Goal: Transaction & Acquisition: Subscribe to service/newsletter

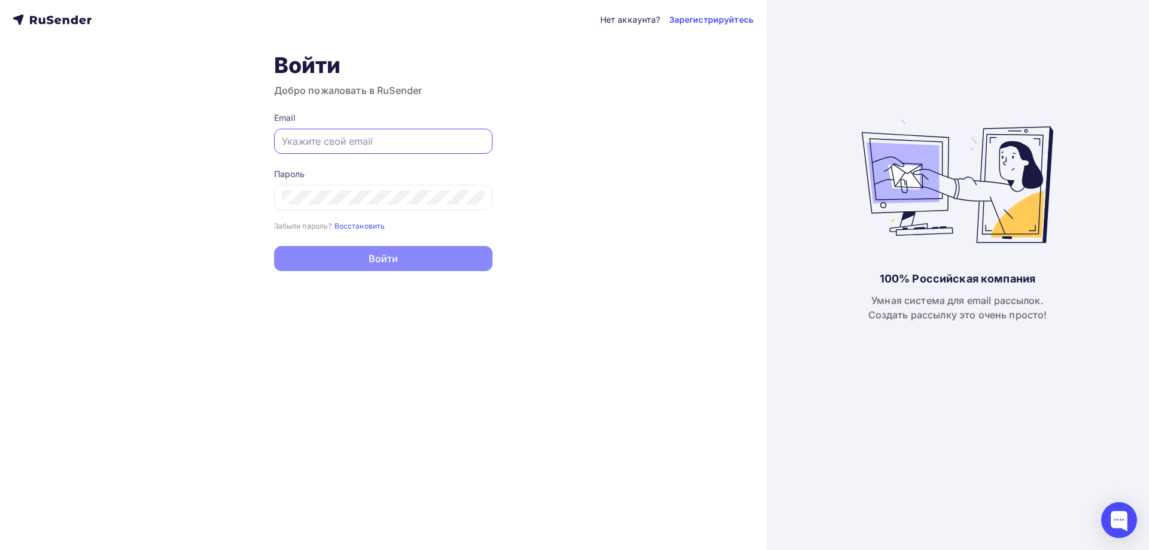
click at [385, 135] on input "text" at bounding box center [383, 141] width 203 height 14
type input "anoocsi@yandex.ru"
click at [347, 206] on div at bounding box center [383, 197] width 218 height 25
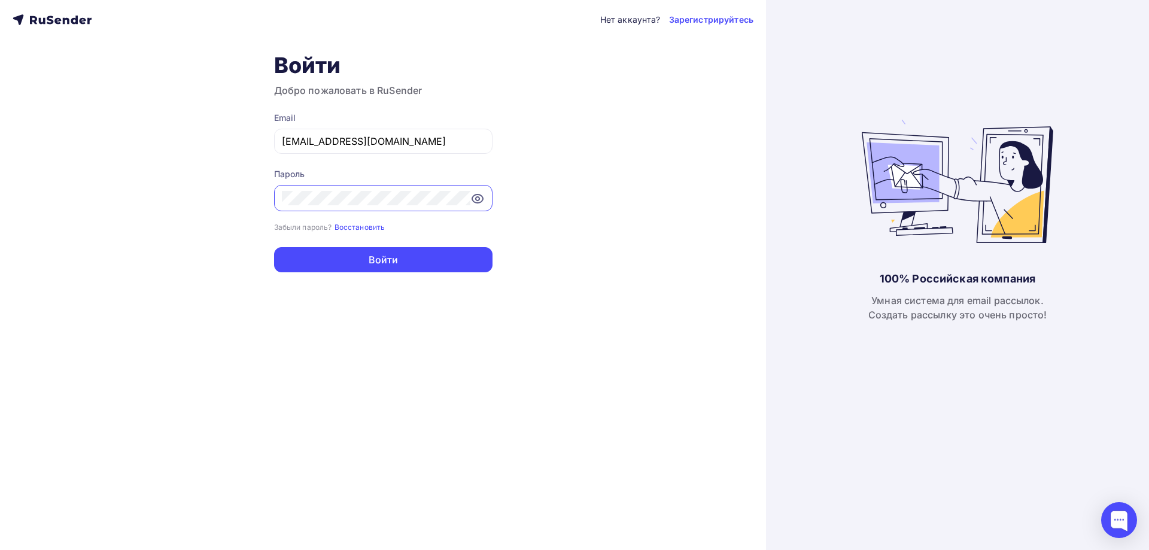
click at [274, 247] on button "Войти" at bounding box center [383, 259] width 218 height 25
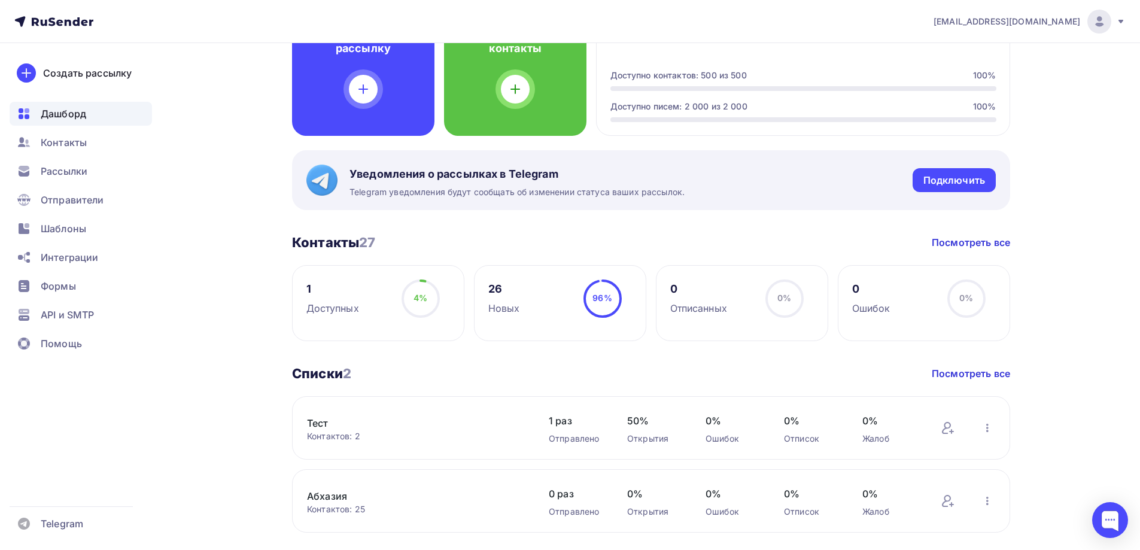
scroll to position [120, 0]
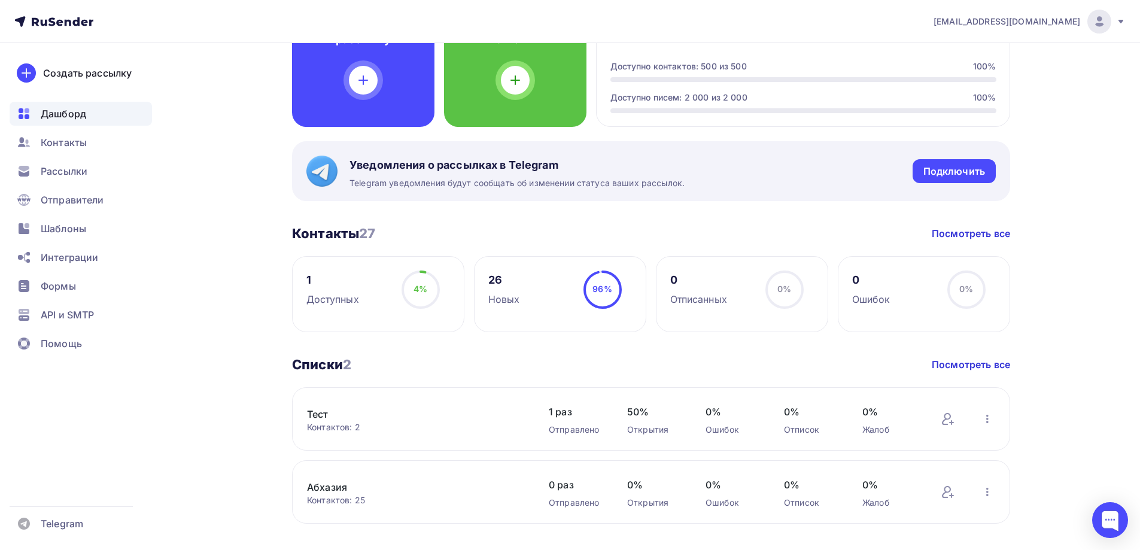
click at [603, 292] on span "96%" at bounding box center [602, 289] width 19 height 10
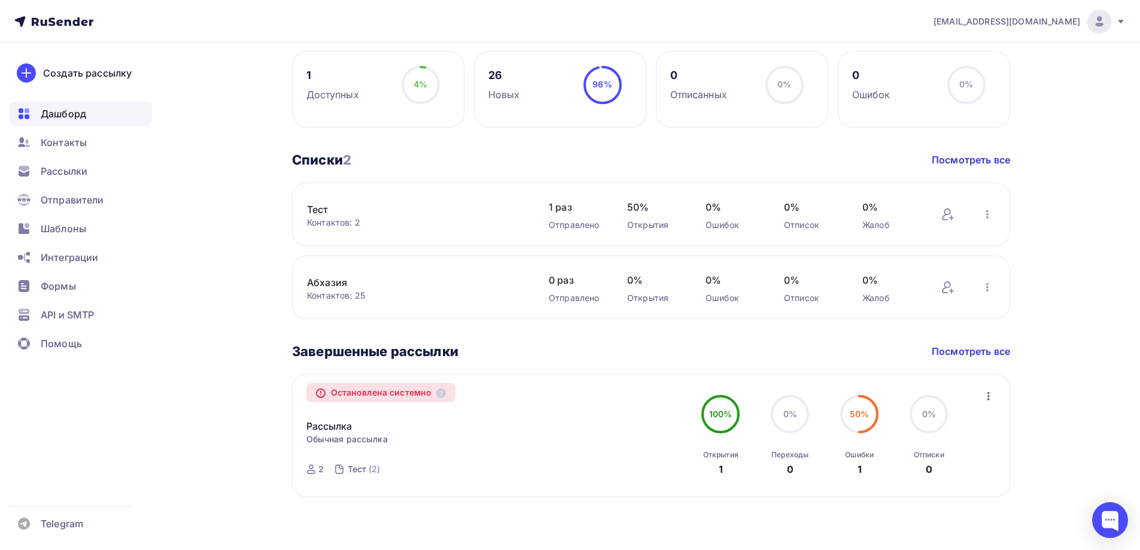
scroll to position [329, 0]
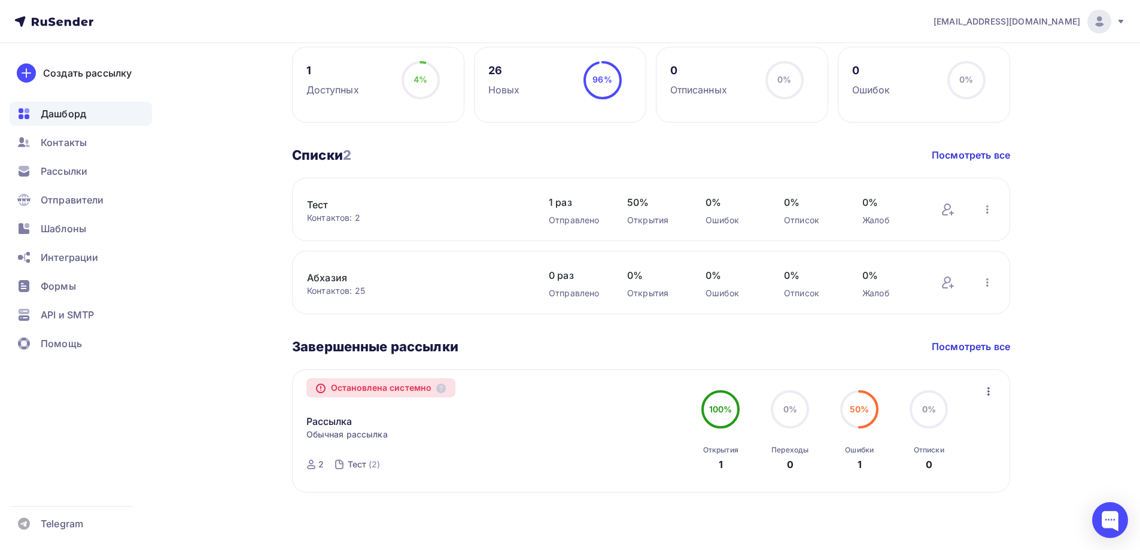
drag, startPoint x: 852, startPoint y: 417, endPoint x: 742, endPoint y: 375, distance: 117.3
click at [852, 417] on circle at bounding box center [860, 409] width 36 height 36
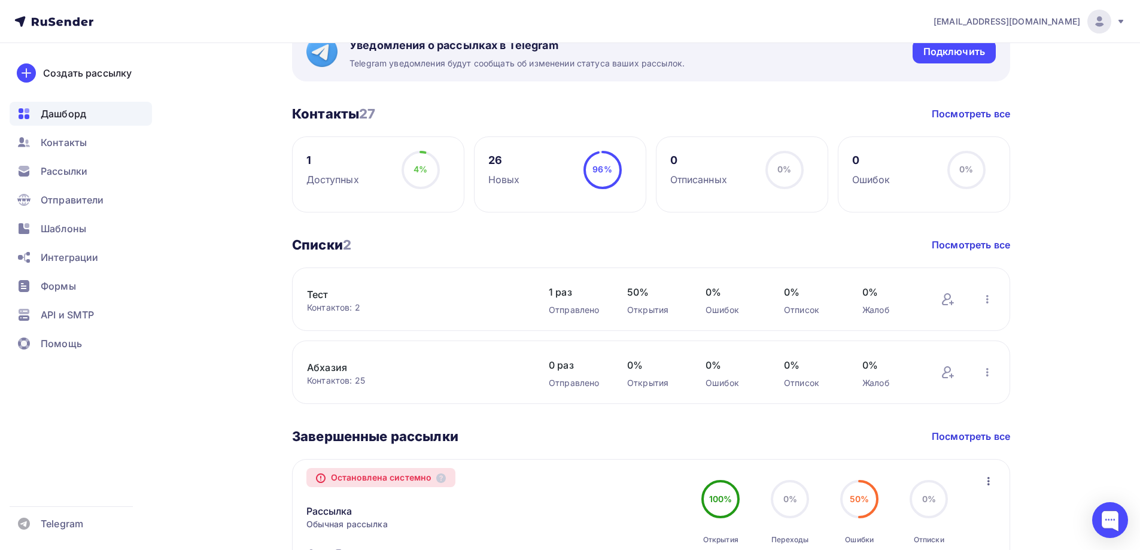
scroll to position [210, 0]
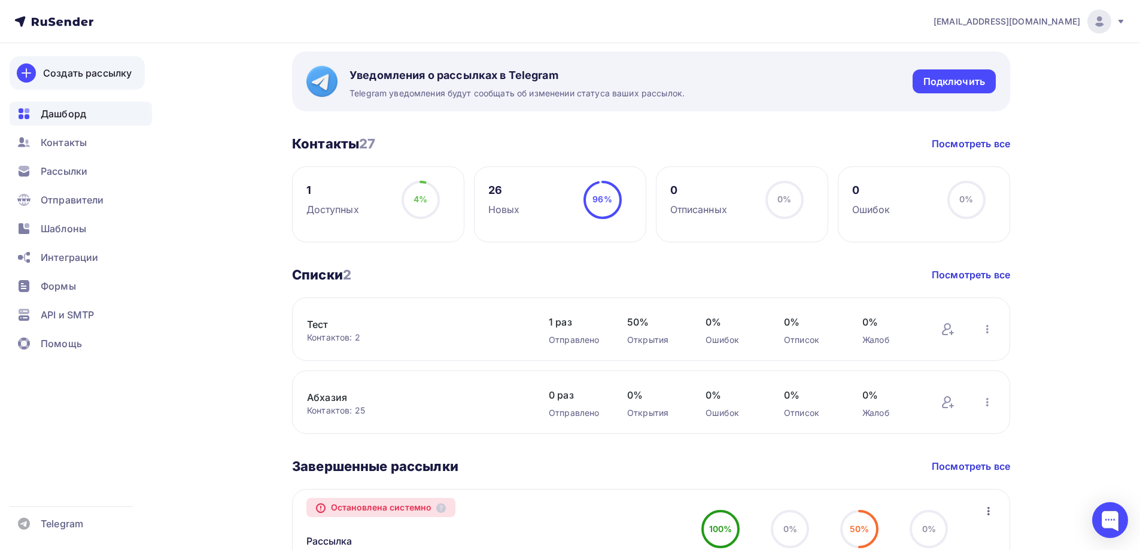
click at [90, 70] on div "Создать рассылку" at bounding box center [87, 73] width 89 height 14
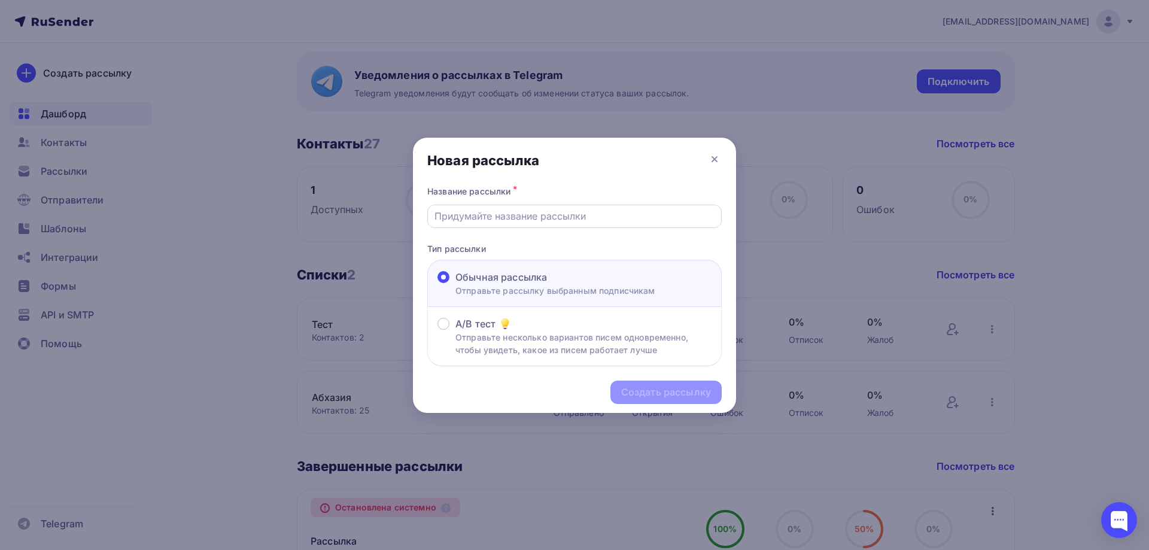
click at [479, 213] on input "text" at bounding box center [575, 216] width 281 height 14
click at [508, 221] on input "Рассылка" at bounding box center [575, 216] width 281 height 14
type input "Рассылка АНО ОЦСИ все"
click at [678, 389] on div "Создать рассылку" at bounding box center [666, 392] width 90 height 14
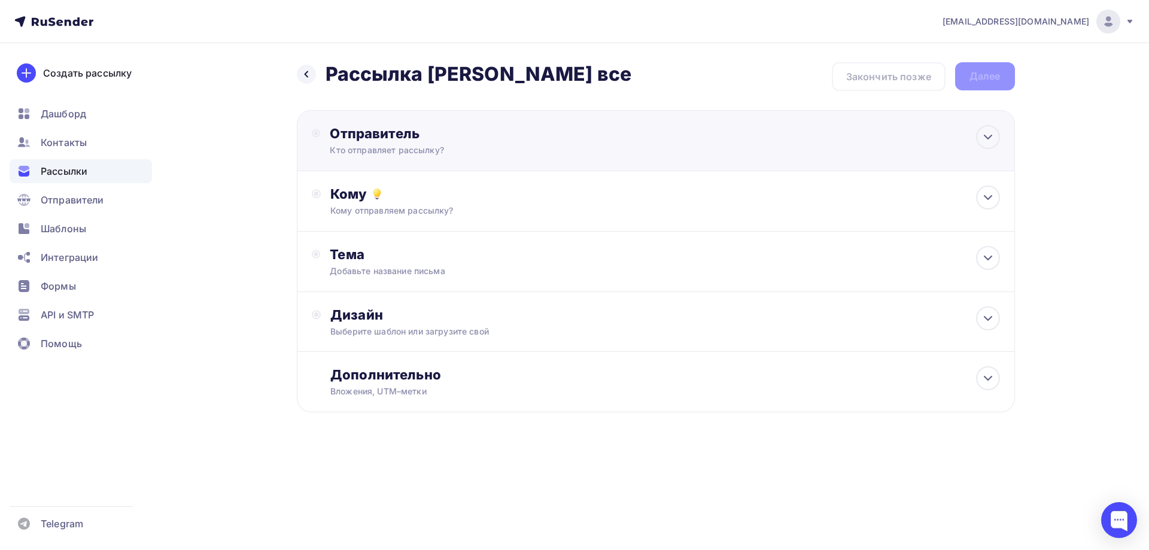
click at [643, 130] on div "Отправитель Кто отправляет рассылку? Email * anoocsi@yandex.ru anoocsi@yandex.r…" at bounding box center [656, 140] width 718 height 61
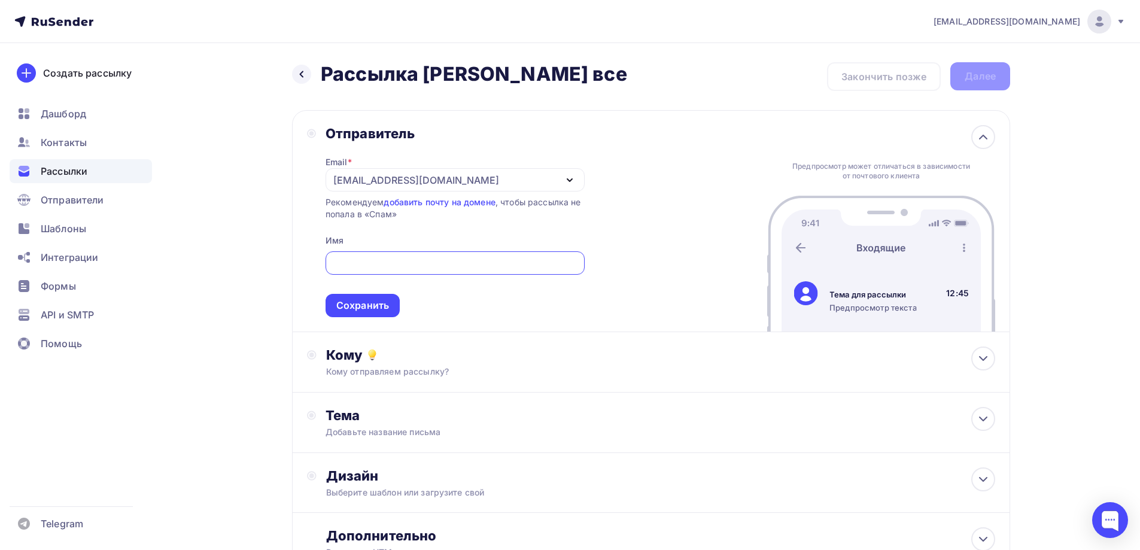
click at [442, 178] on div "anoocsi@yandex.ru" at bounding box center [455, 179] width 259 height 23
click at [436, 201] on link "добавить почту на домене" at bounding box center [439, 202] width 111 height 10
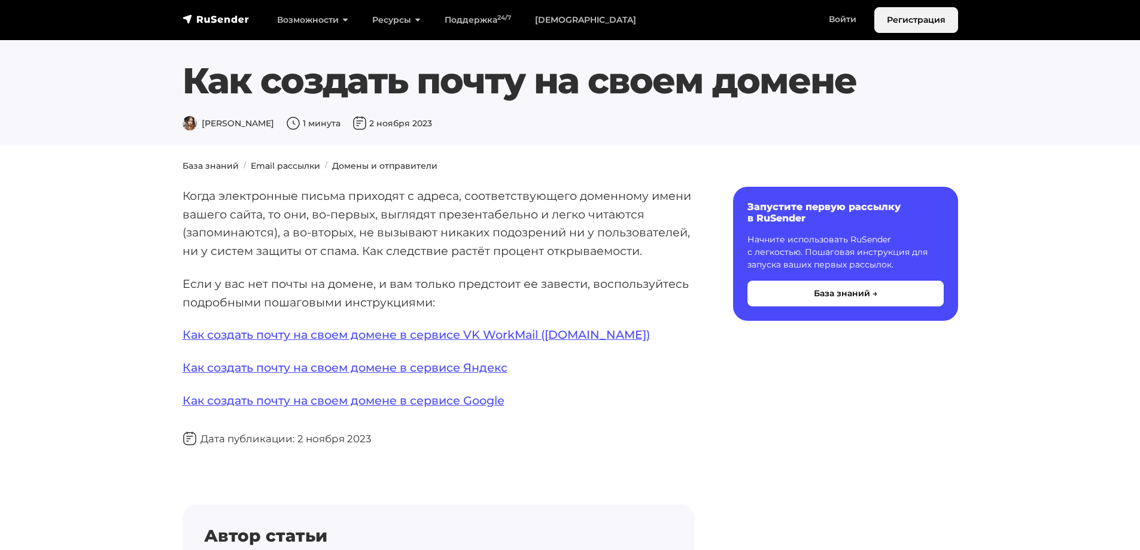
click at [923, 16] on link "Регистрация" at bounding box center [917, 20] width 84 height 26
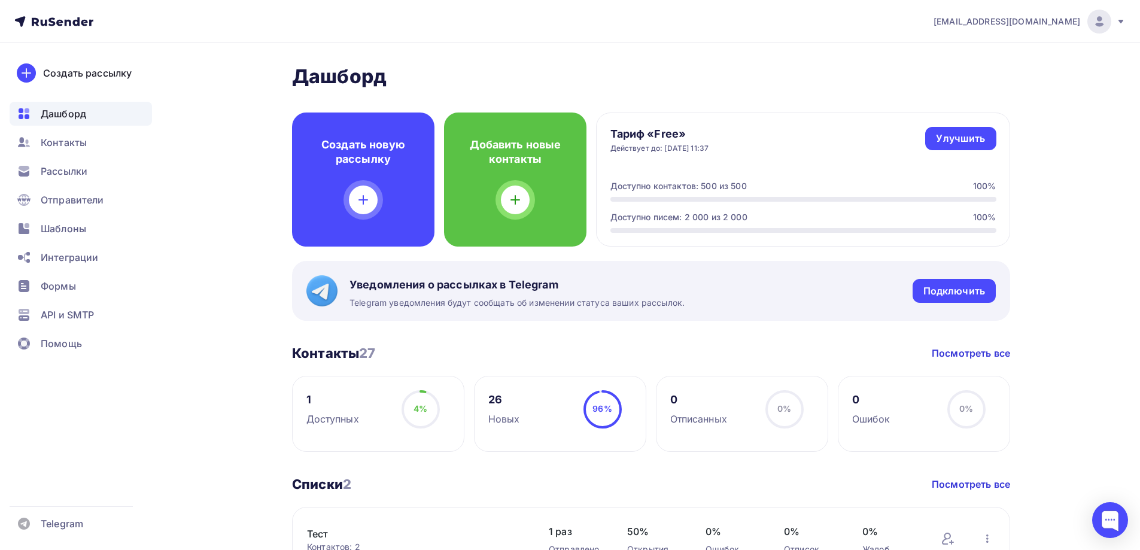
click at [1066, 28] on div "anoocsi@yandex.ru" at bounding box center [1030, 22] width 192 height 24
click at [951, 110] on span "Выйти" at bounding box center [961, 109] width 31 height 14
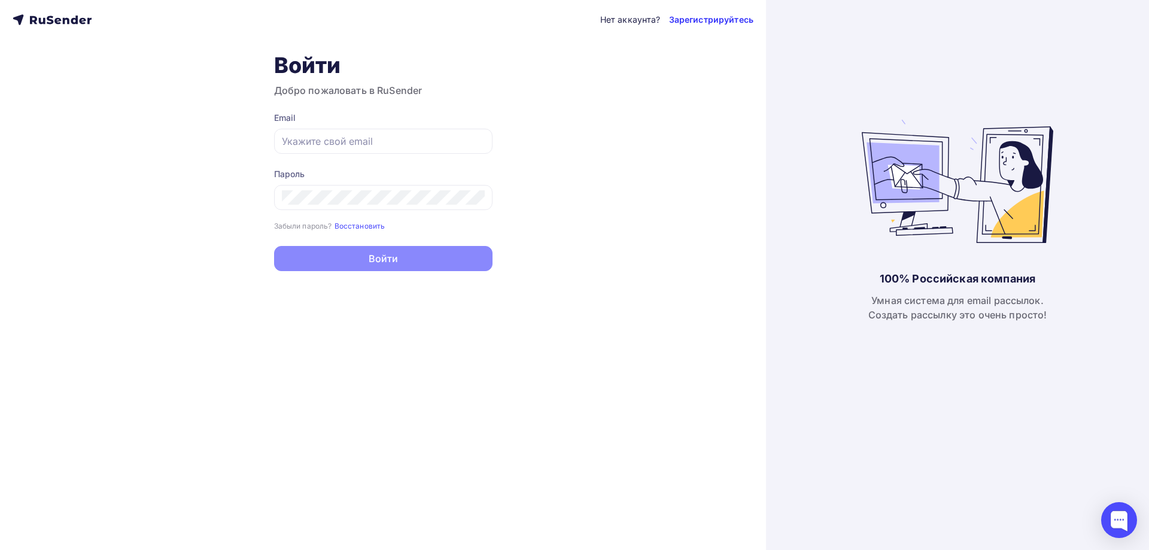
click at [706, 22] on link "Зарегистрируйтесь" at bounding box center [711, 20] width 84 height 12
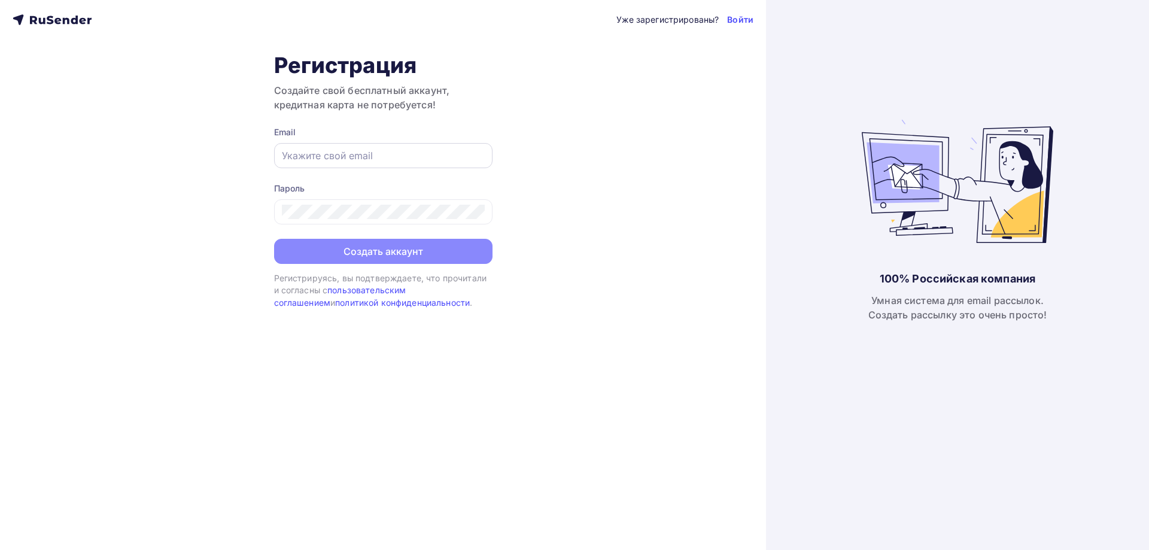
click at [309, 156] on input "text" at bounding box center [383, 155] width 203 height 14
drag, startPoint x: 357, startPoint y: 154, endPoint x: 323, endPoint y: 156, distance: 33.5
click at [323, 156] on input "anoocsi@yandex.ru" at bounding box center [383, 155] width 203 height 14
type input "anoocsi@anoocsi.ru"
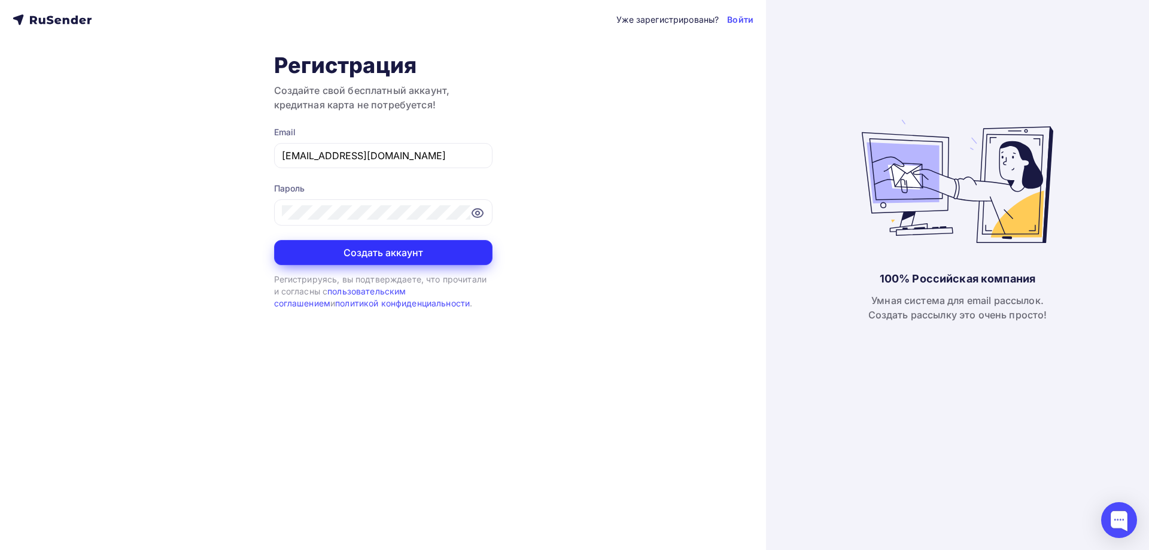
click at [381, 254] on button "Создать аккаунт" at bounding box center [383, 252] width 218 height 25
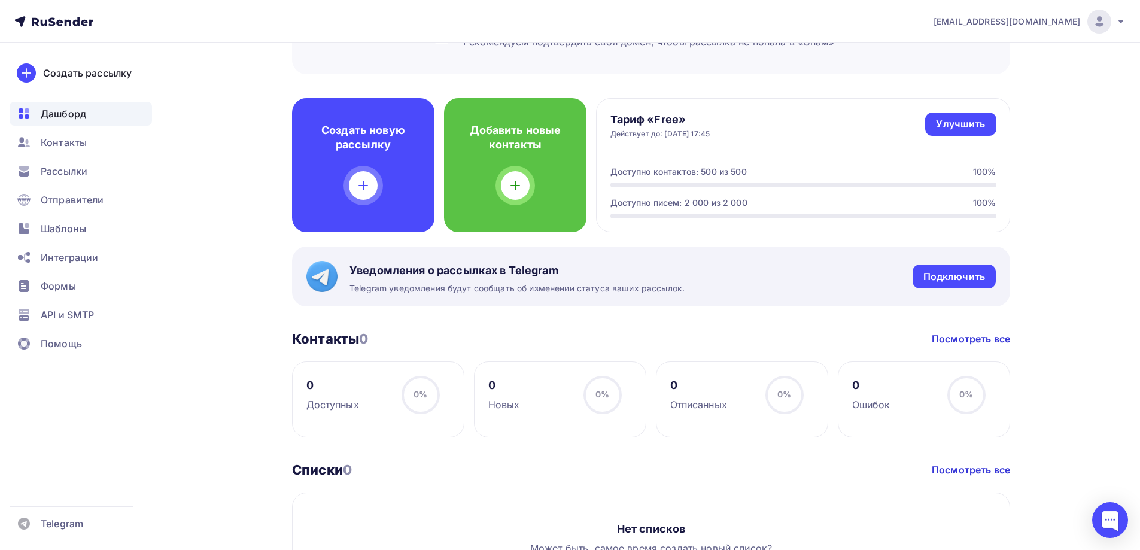
scroll to position [120, 0]
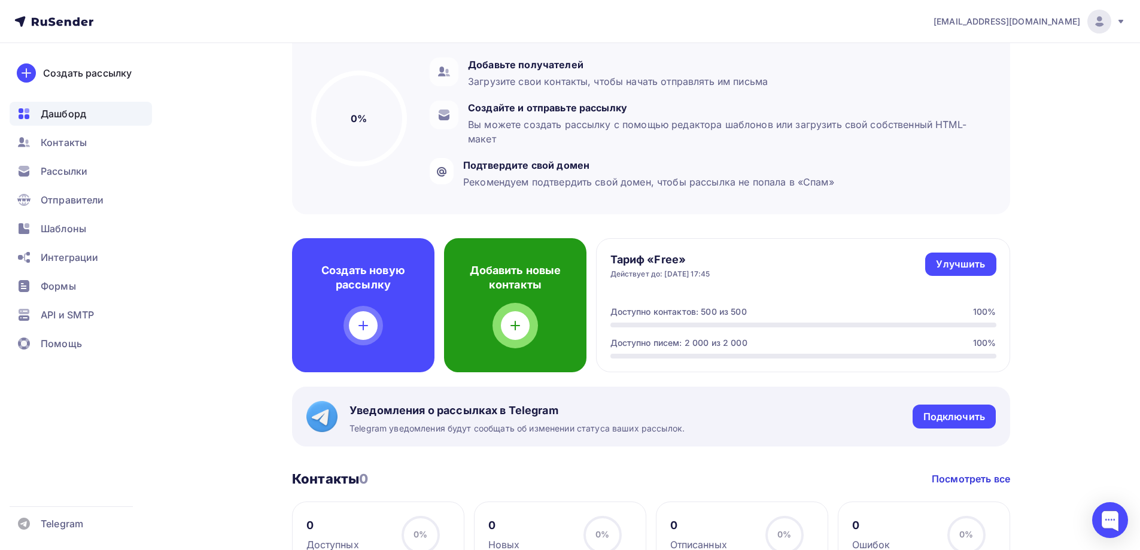
click at [531, 295] on div "Добавить новые контакты" at bounding box center [515, 305] width 142 height 134
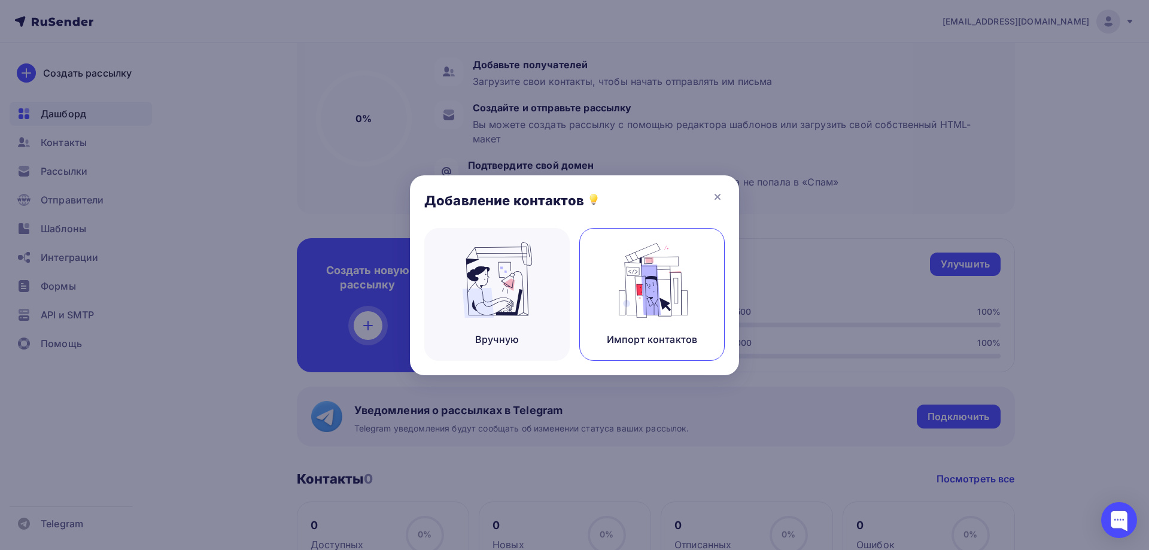
click at [670, 287] on img at bounding box center [652, 279] width 80 height 75
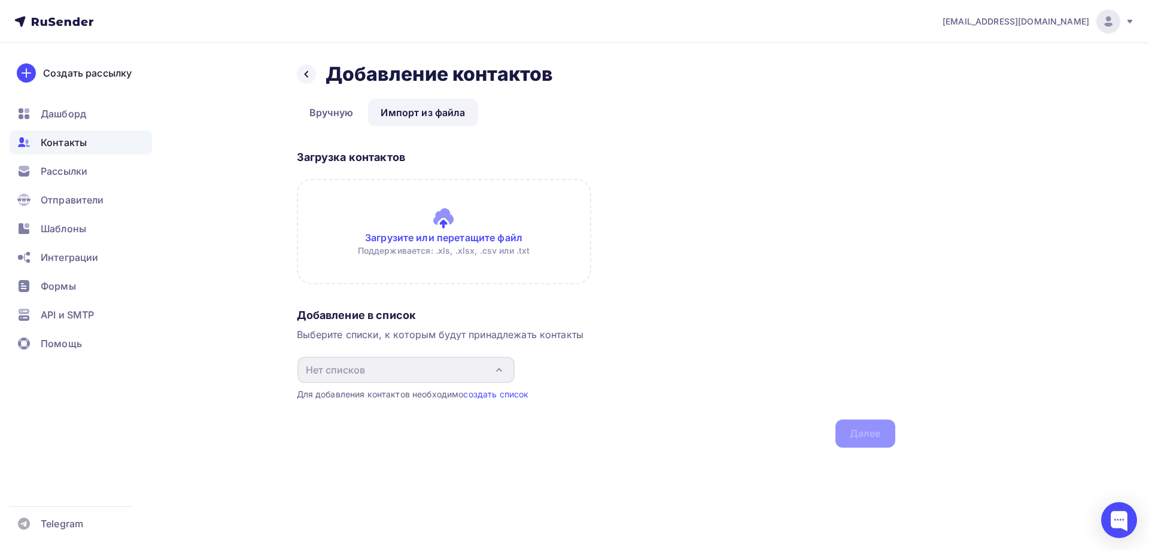
click at [453, 221] on input "file" at bounding box center [444, 231] width 295 height 105
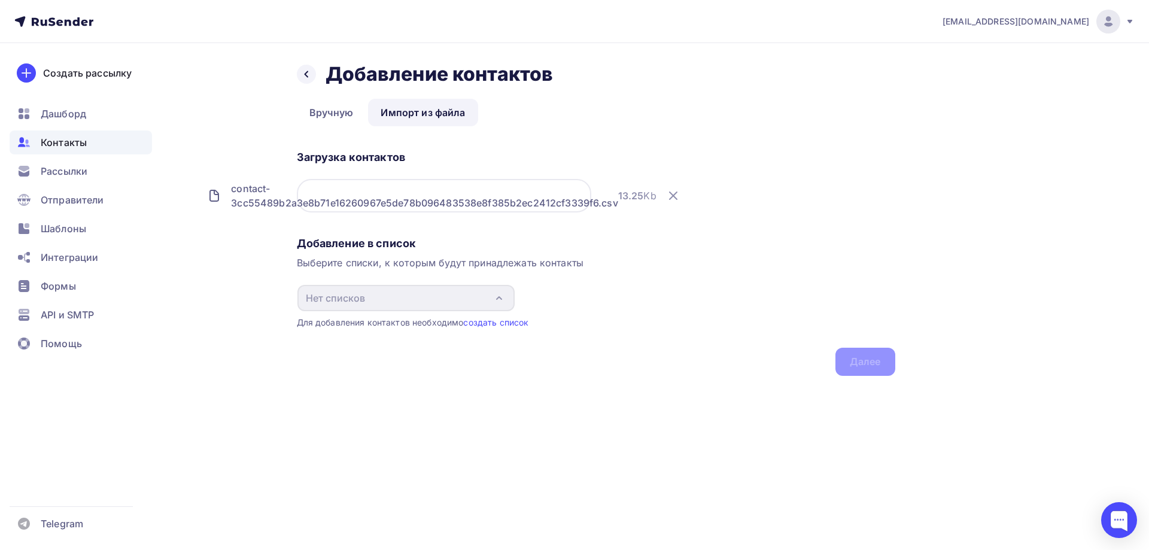
click at [520, 197] on div "contact-3cc55489b2a3e8b71e16260967e5de78b096483538e8f385b2ec2412cf3339f6.csv" at bounding box center [424, 195] width 387 height 29
click at [404, 258] on div "Выберите списки, к которым будут принадлежать контакты" at bounding box center [596, 263] width 599 height 14
click at [396, 202] on div "contact-3cc55489b2a3e8b71e16260967e5de78b096483538e8f385b2ec2412cf3339f6.csv" at bounding box center [424, 195] width 387 height 29
click at [508, 197] on div "contact-3cc55489b2a3e8b71e16260967e5de78b096483538e8f385b2ec2412cf3339f6.csv" at bounding box center [424, 195] width 387 height 29
click at [275, 180] on div "Назад Добавление контактов Добавление контактов Вручную Импорт из файла Импорт …" at bounding box center [574, 233] width 981 height 381
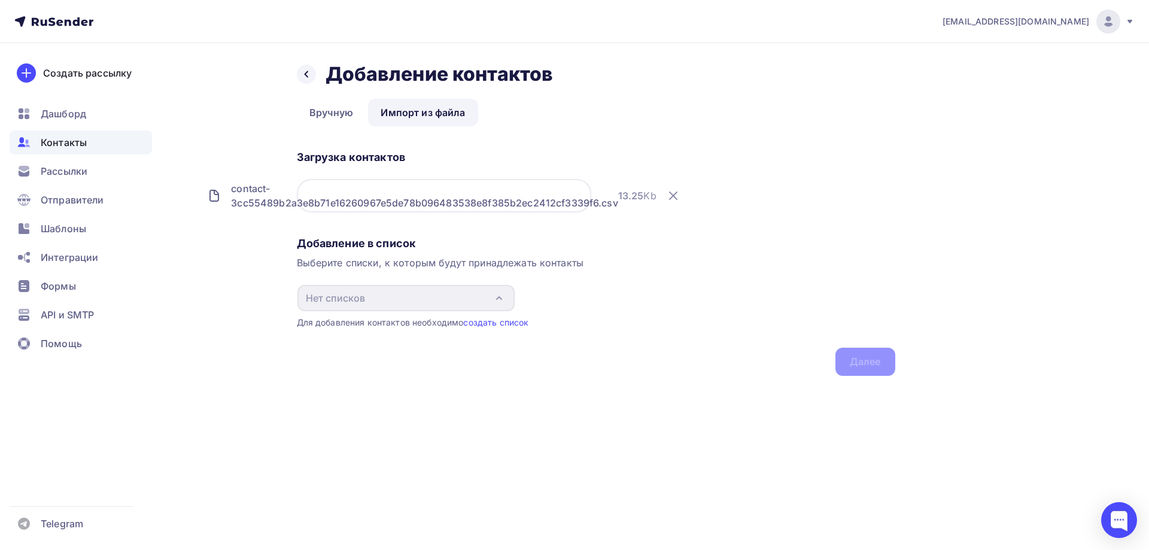
click at [346, 202] on div "contact-3cc55489b2a3e8b71e16260967e5de78b096483538e8f385b2ec2412cf3339f6.csv" at bounding box center [424, 195] width 387 height 29
drag, startPoint x: 494, startPoint y: 169, endPoint x: 485, endPoint y: 162, distance: 11.9
click at [494, 169] on div "Загрузка контактов contact-3cc55489b2a3e8b71e16260967e5de78b096483538e8f385b2ec…" at bounding box center [596, 188] width 599 height 86
click at [414, 103] on link "Импорт из файла" at bounding box center [423, 113] width 110 height 28
click at [666, 198] on icon at bounding box center [673, 196] width 14 height 14
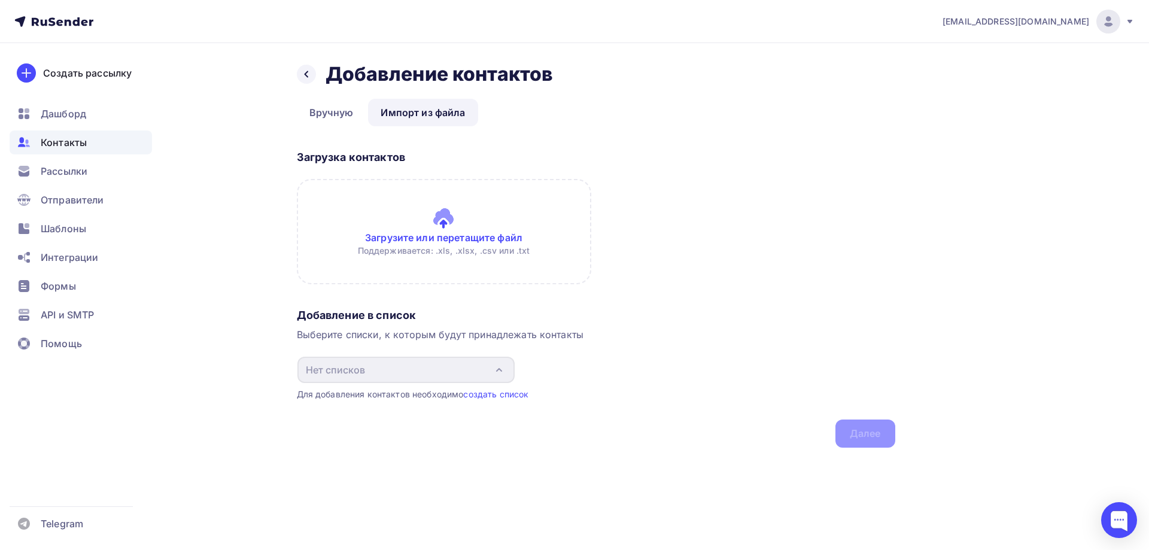
click at [430, 224] on input "file" at bounding box center [444, 231] width 295 height 105
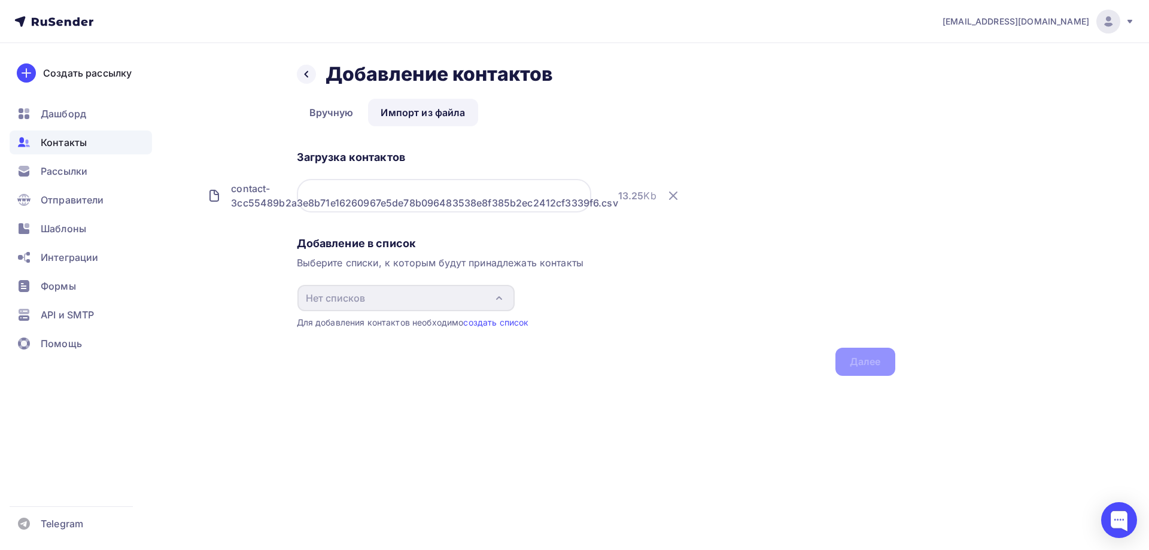
click at [402, 255] on div "Добавление в список Выберите списки, к которым будут принадлежать контакты Нет …" at bounding box center [596, 304] width 599 height 144
click at [859, 362] on div "Добавление в список Выберите списки, к которым будут принадлежать контакты Нет …" at bounding box center [596, 304] width 599 height 144
drag, startPoint x: 480, startPoint y: 210, endPoint x: 459, endPoint y: 226, distance: 26.9
click at [479, 210] on div "contact-3cc55489b2a3e8b71e16260967e5de78b096483538e8f385b2ec2412cf3339f6.csv 13…" at bounding box center [444, 196] width 295 height 34
click at [385, 254] on div "Добавление в список Выберите списки, к которым будут принадлежать контакты Нет …" at bounding box center [596, 304] width 599 height 144
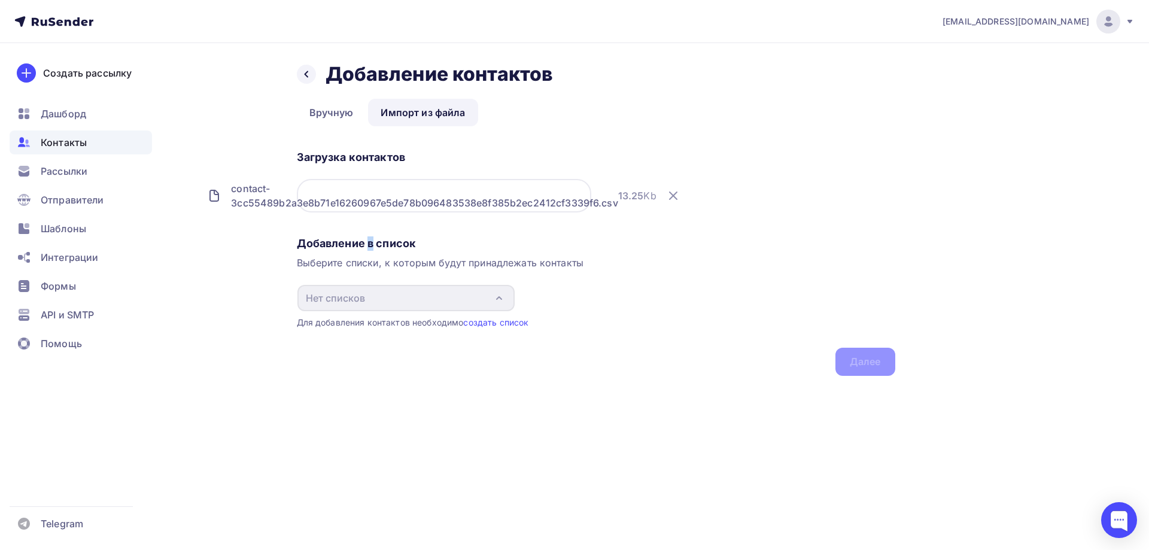
click at [370, 252] on div "Добавление в список Выберите списки, к которым будут принадлежать контакты Нет …" at bounding box center [596, 304] width 599 height 144
click at [339, 195] on div "contact-3cc55489b2a3e8b71e16260967e5de78b096483538e8f385b2ec2412cf3339f6.csv" at bounding box center [424, 195] width 387 height 29
click at [666, 192] on icon at bounding box center [673, 196] width 14 height 14
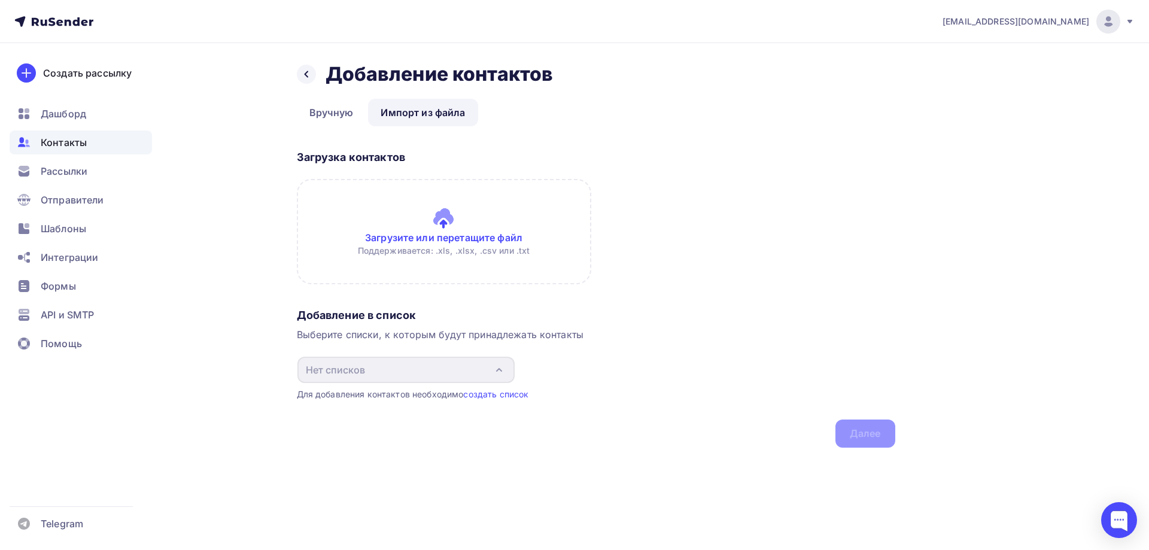
click at [448, 226] on input "file" at bounding box center [444, 231] width 295 height 105
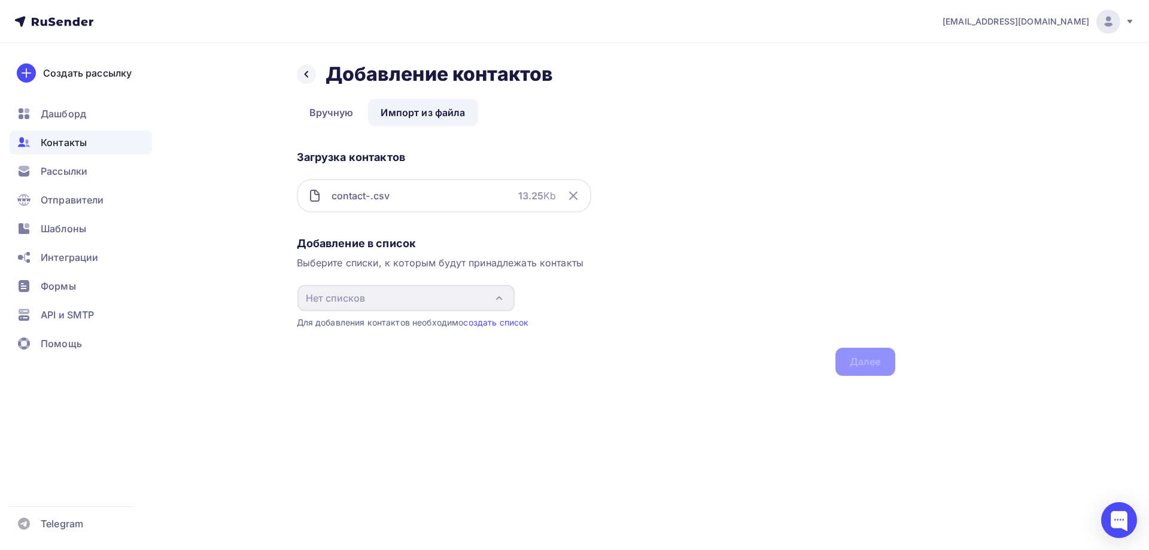
click at [870, 358] on div "Добавление в список Выберите списки, к которым будут принадлежать контакты Нет …" at bounding box center [596, 304] width 599 height 144
click at [336, 260] on div "Выберите списки, к которым будут принадлежать контакты" at bounding box center [596, 263] width 599 height 14
click at [499, 332] on div "Добавление в список Выберите списки, к которым будут принадлежать контакты Нет …" at bounding box center [596, 304] width 599 height 144
click at [500, 325] on link "создать список" at bounding box center [495, 322] width 65 height 10
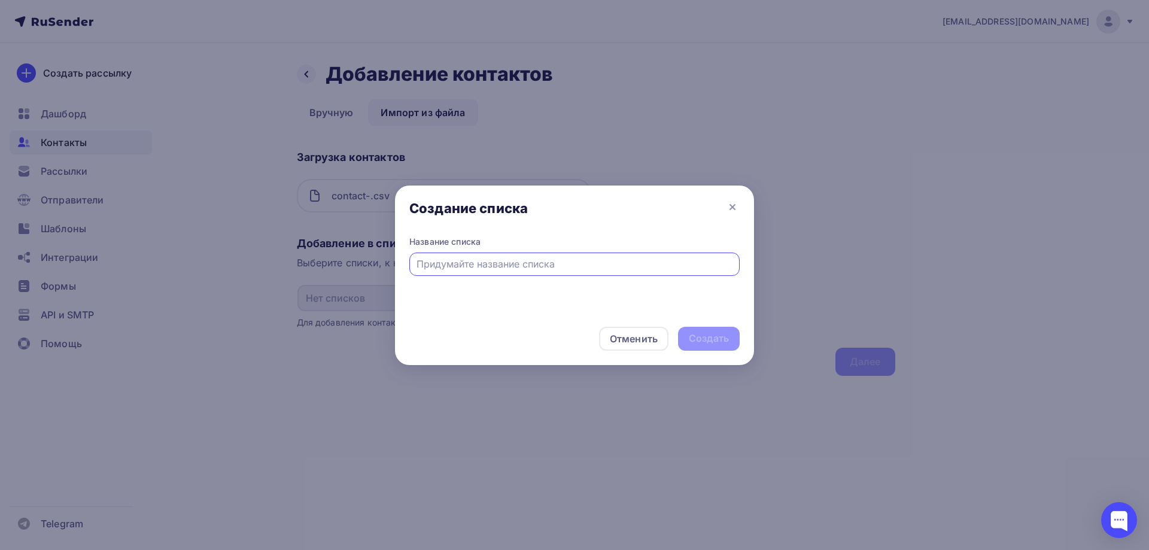
click at [551, 269] on input "text" at bounding box center [575, 264] width 317 height 14
type input "Контакты с сайта АНО ОЦСИ"
click at [703, 333] on div "Создать" at bounding box center [709, 339] width 40 height 14
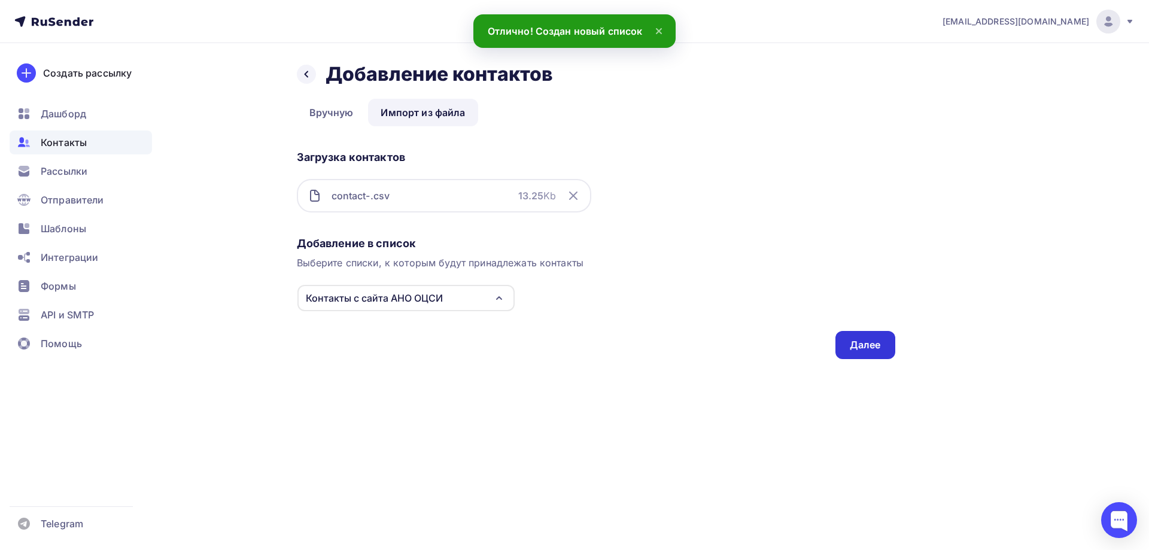
click at [856, 343] on div "Далее" at bounding box center [865, 345] width 31 height 14
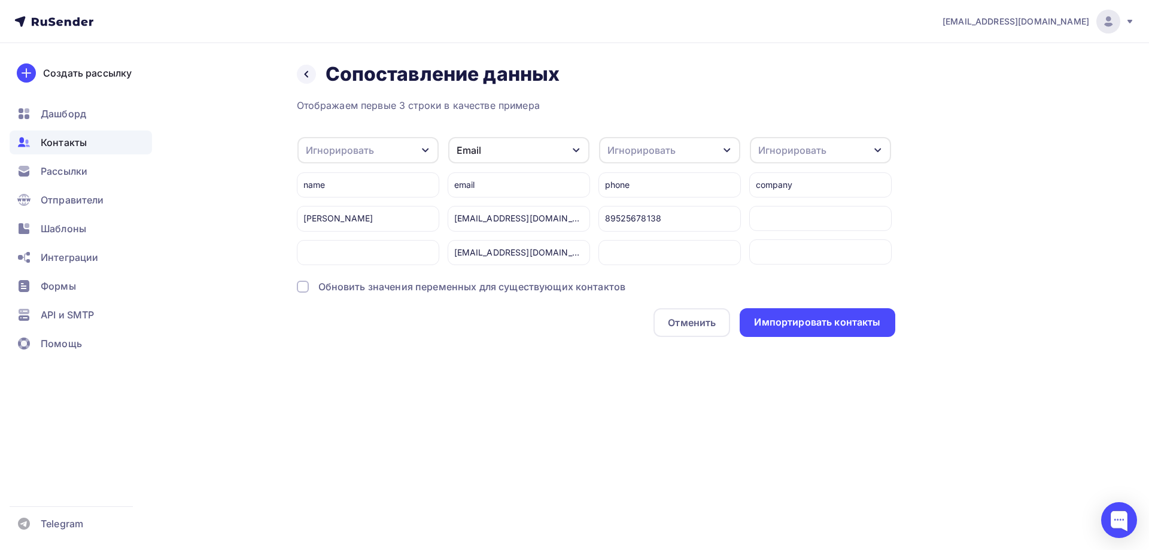
click at [830, 146] on div "Игнорировать" at bounding box center [820, 150] width 141 height 26
click at [800, 188] on div "Игнорировать" at bounding box center [798, 189] width 69 height 14
click at [688, 147] on div "Игнорировать" at bounding box center [669, 150] width 141 height 26
click at [655, 182] on div "Игнорировать" at bounding box center [647, 189] width 69 height 14
click at [339, 294] on div "Обновить значения переменных для существующих контактов" at bounding box center [472, 287] width 308 height 14
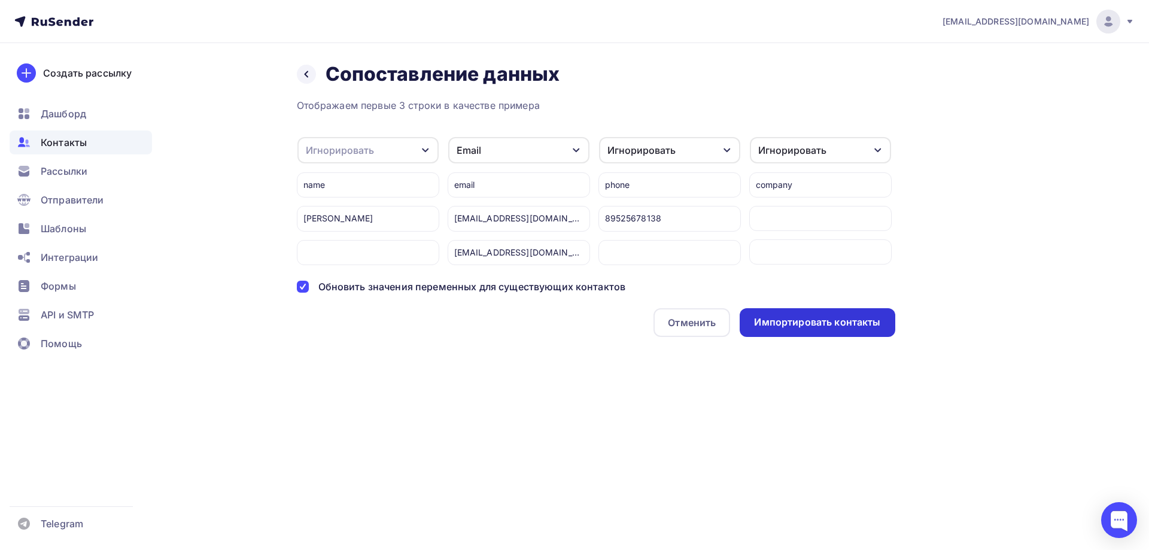
click at [840, 329] on div "Импортировать контакты" at bounding box center [817, 322] width 126 height 14
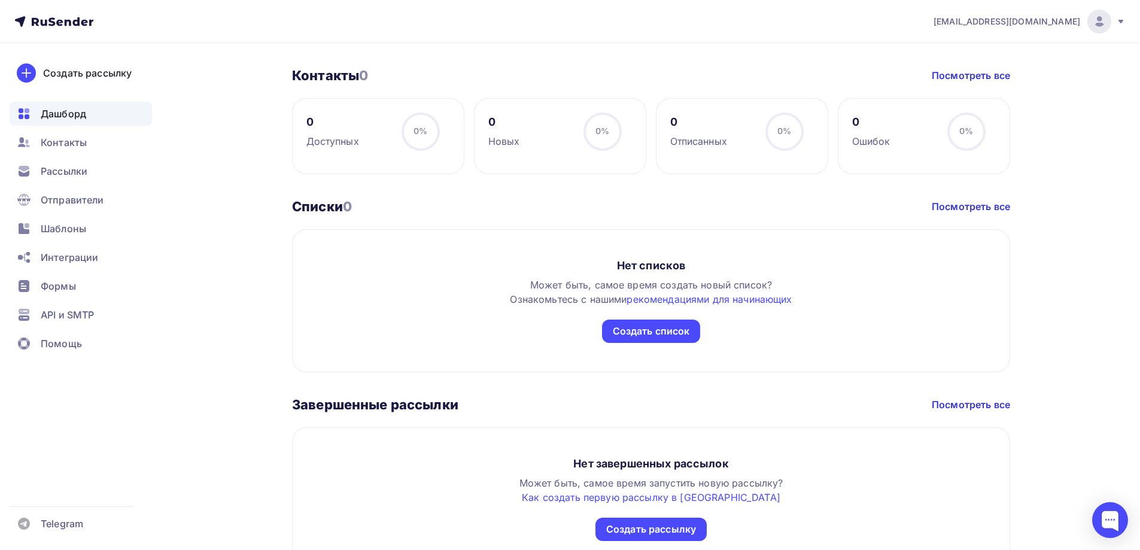
scroll to position [412, 0]
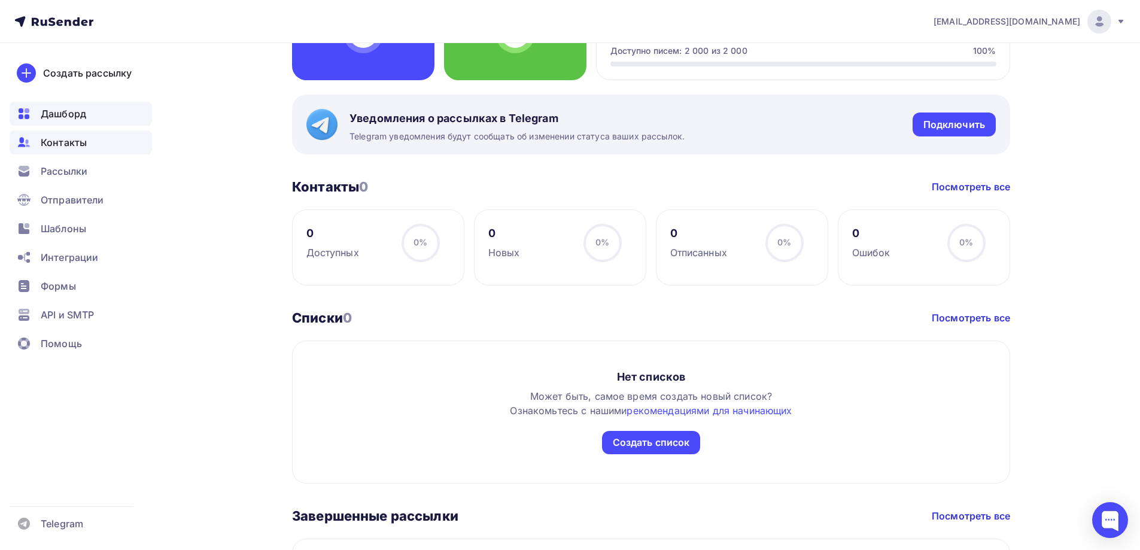
click at [66, 144] on span "Контакты" at bounding box center [64, 142] width 46 height 14
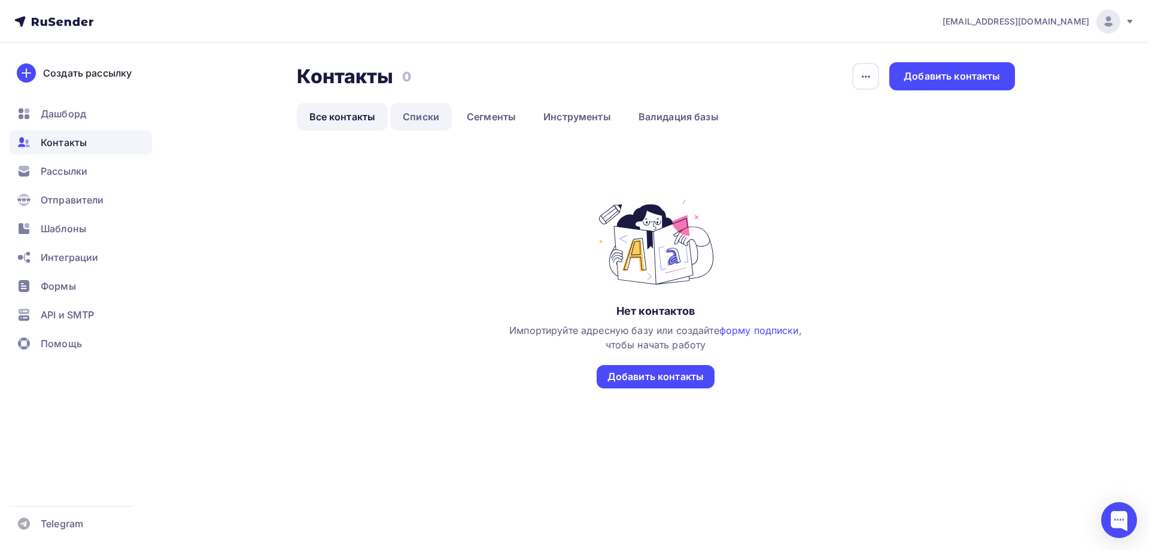
click at [417, 116] on link "Списки" at bounding box center [421, 117] width 62 height 28
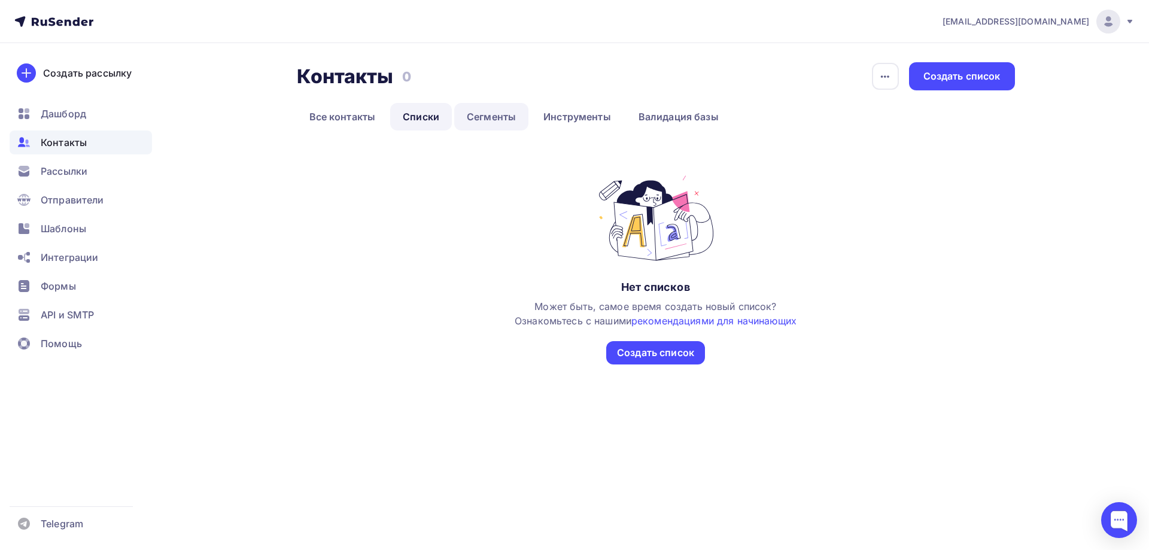
click at [506, 116] on link "Сегменты" at bounding box center [491, 117] width 74 height 28
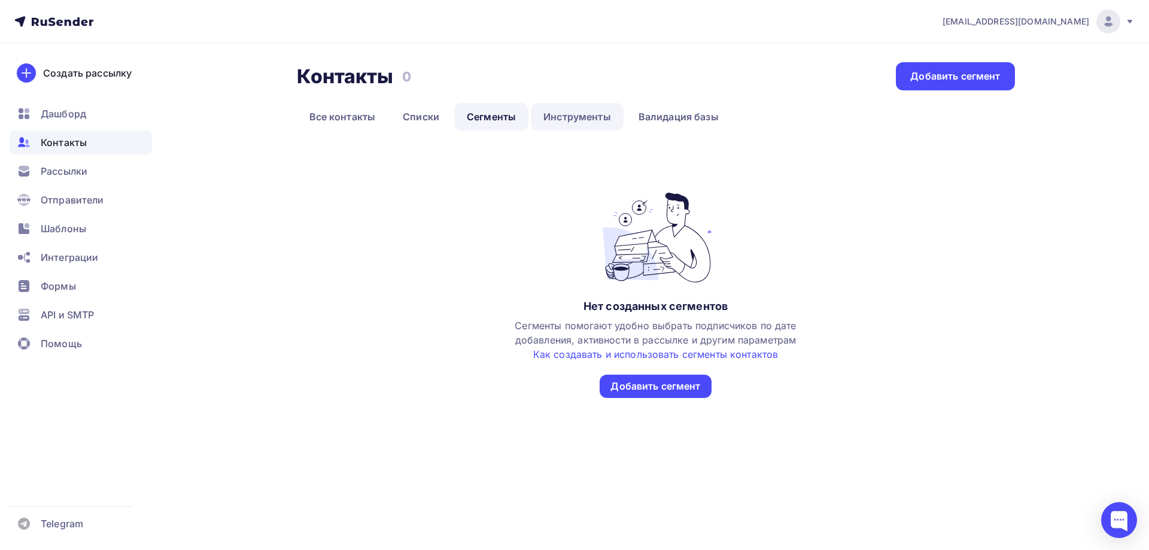
click at [555, 111] on link "Инструменты" at bounding box center [577, 117] width 93 height 28
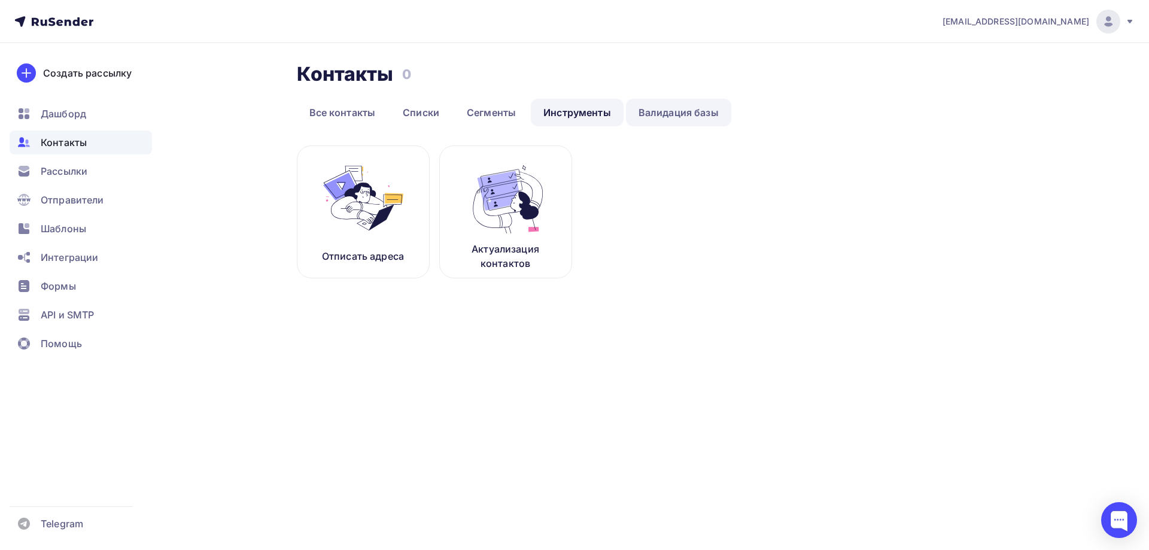
click at [673, 114] on link "Валидация базы" at bounding box center [678, 113] width 105 height 28
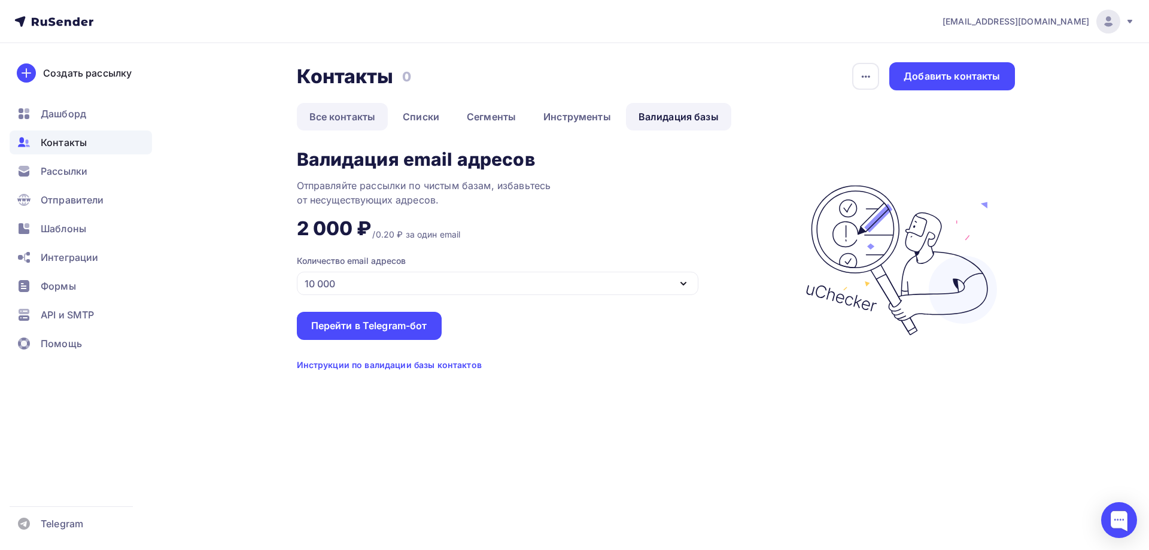
click at [339, 114] on link "Все контакты" at bounding box center [343, 117] width 92 height 28
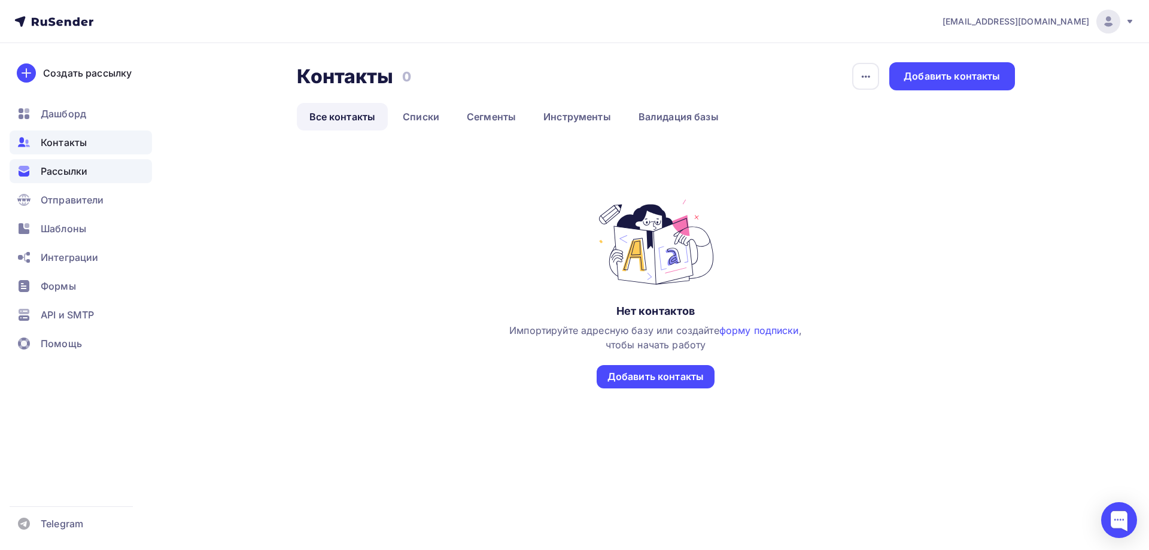
click at [65, 169] on span "Рассылки" at bounding box center [64, 171] width 47 height 14
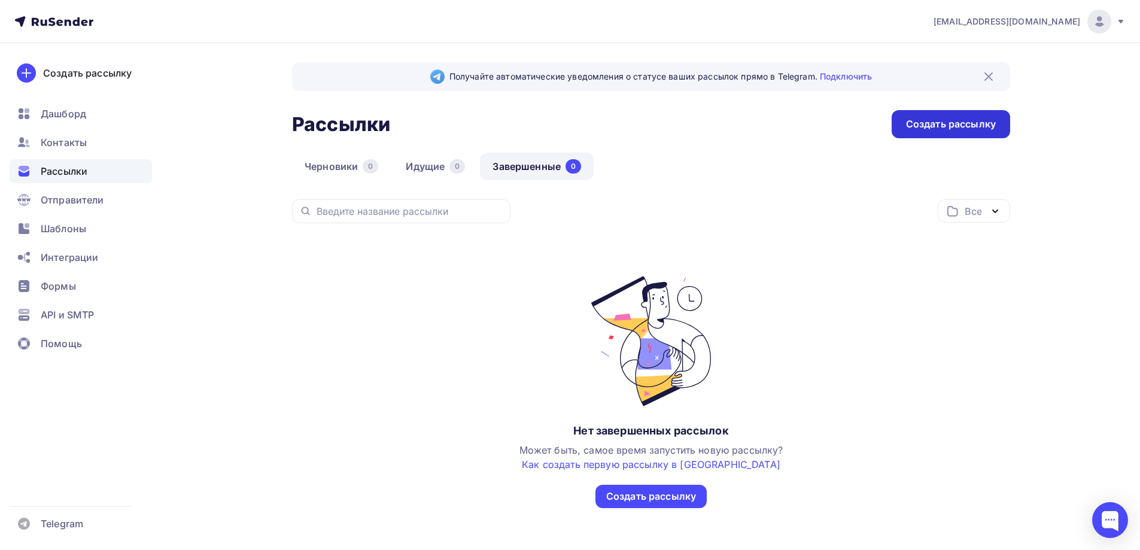
click at [939, 122] on div "Создать рассылку" at bounding box center [951, 124] width 90 height 14
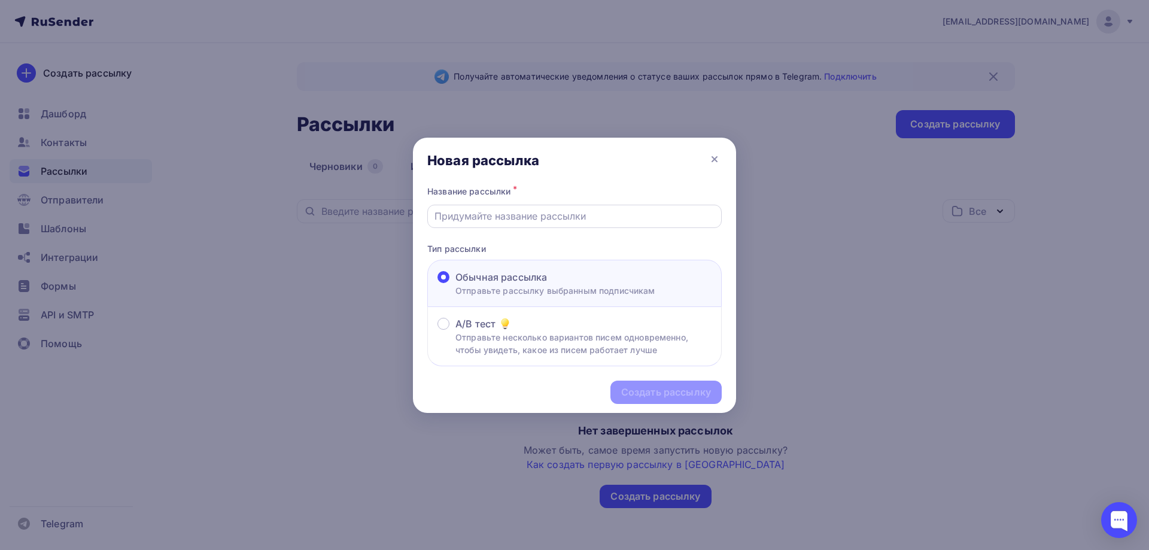
click at [514, 215] on input "text" at bounding box center [575, 216] width 281 height 14
click at [535, 217] on input "Рассылка" at bounding box center [575, 216] width 281 height 14
type input "Рассылка АНО ОЦСИ все"
click at [668, 394] on div "Создать рассылку" at bounding box center [666, 392] width 90 height 14
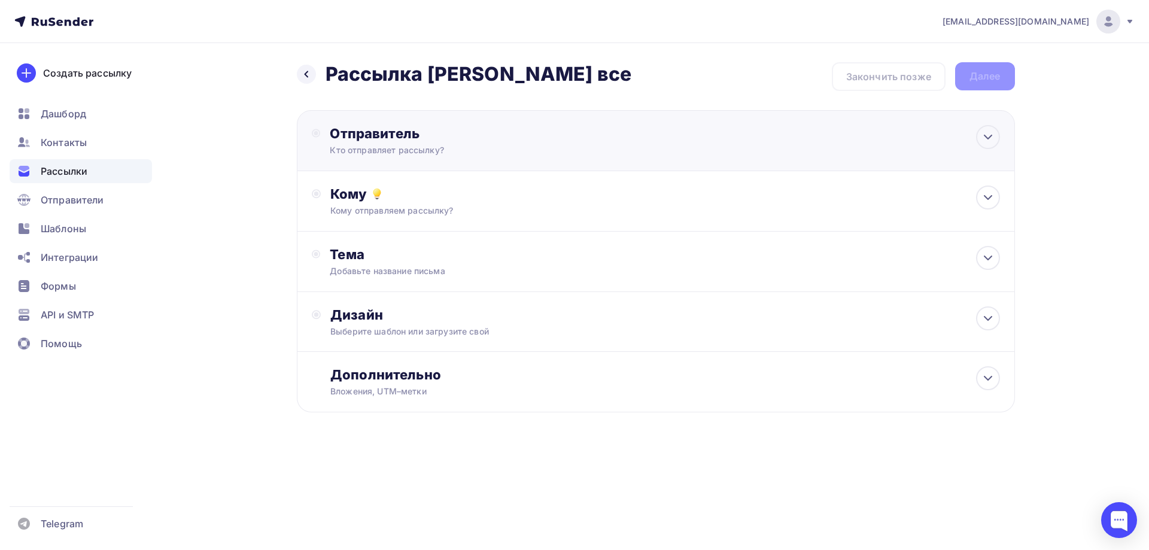
click at [434, 128] on div "Отправитель" at bounding box center [459, 133] width 259 height 17
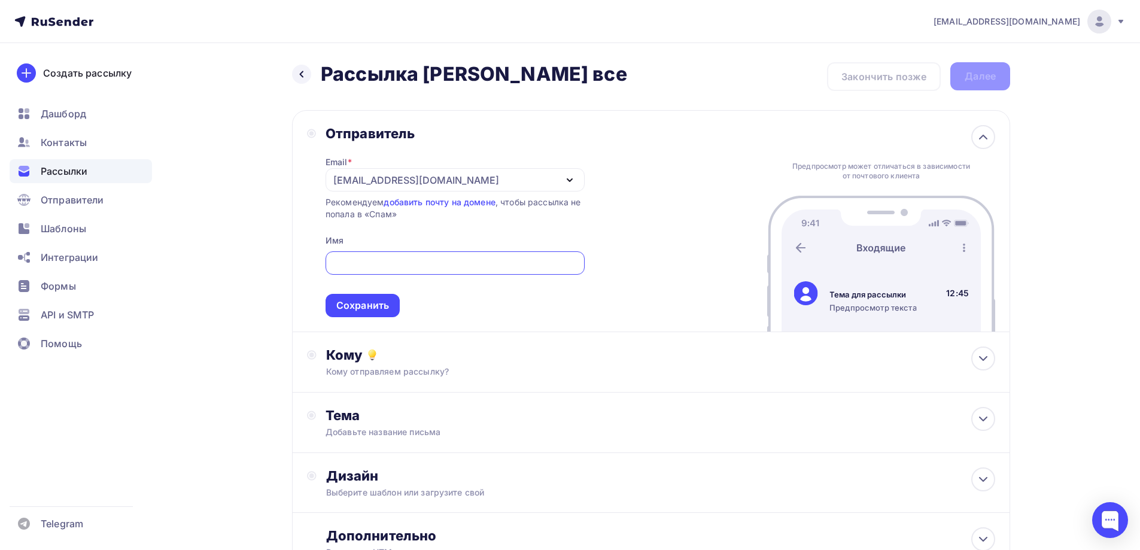
click at [362, 263] on input "text" at bounding box center [454, 263] width 245 height 14
type input "F"
paste input "«Общественный центр социальных инициатив»"
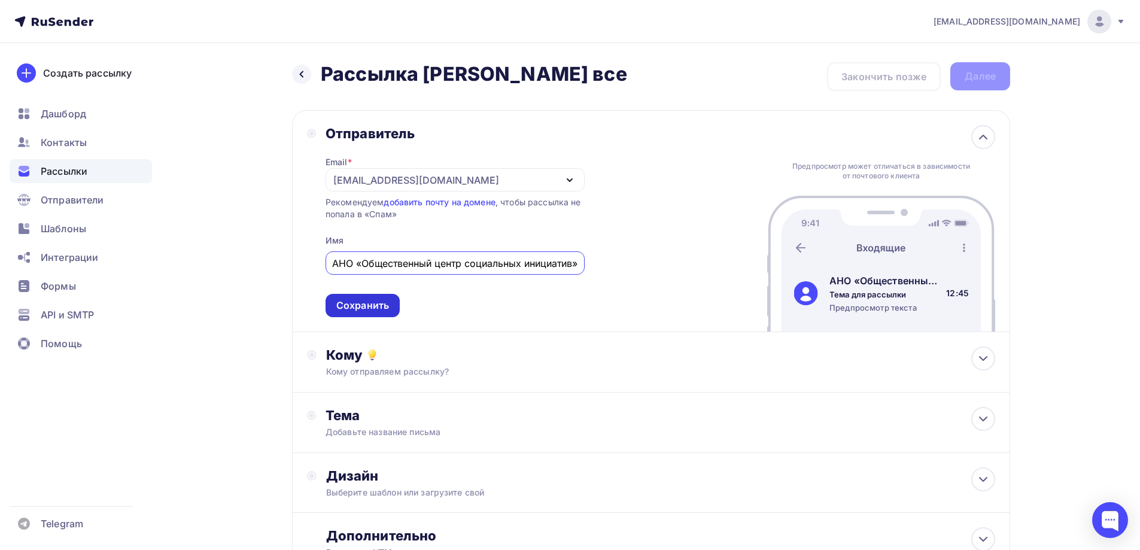
type input "АНО «Общественный центр социальных инициатив»"
click at [368, 302] on div "Сохранить" at bounding box center [362, 306] width 53 height 14
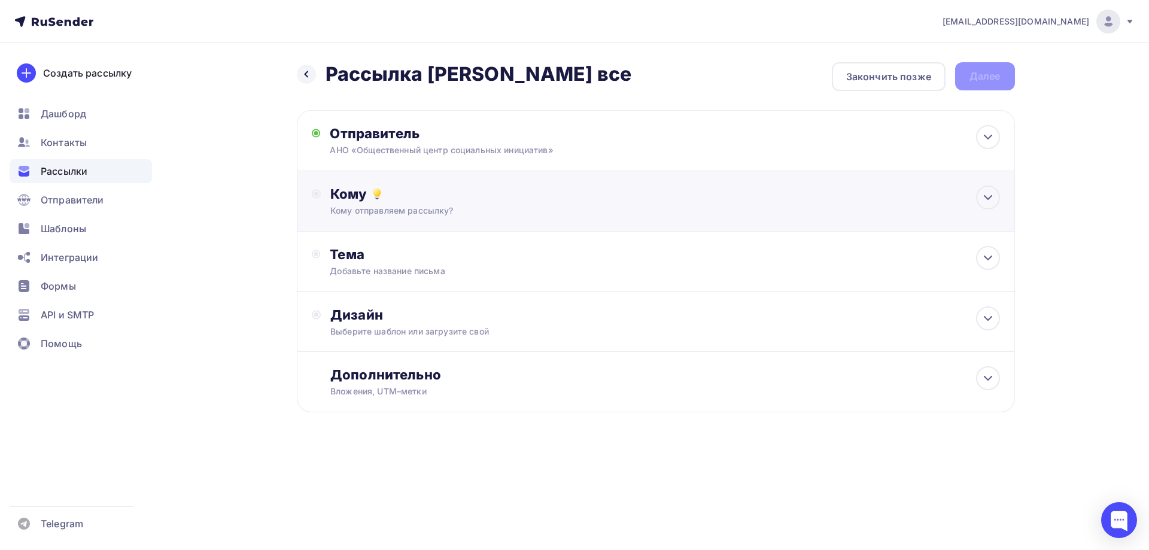
click at [475, 207] on div "Кому отправляем рассылку?" at bounding box center [631, 211] width 603 height 12
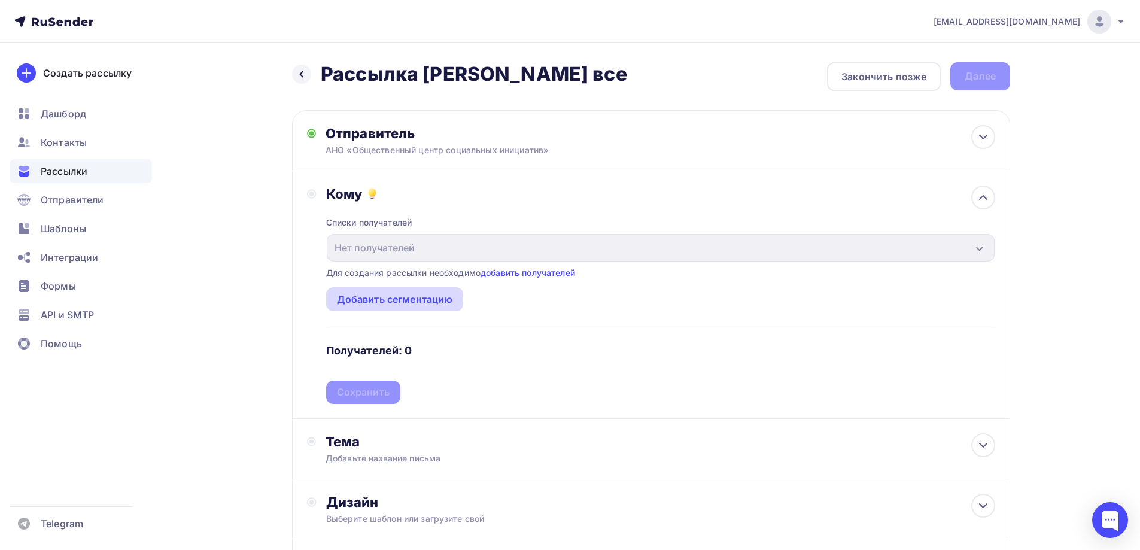
scroll to position [120, 0]
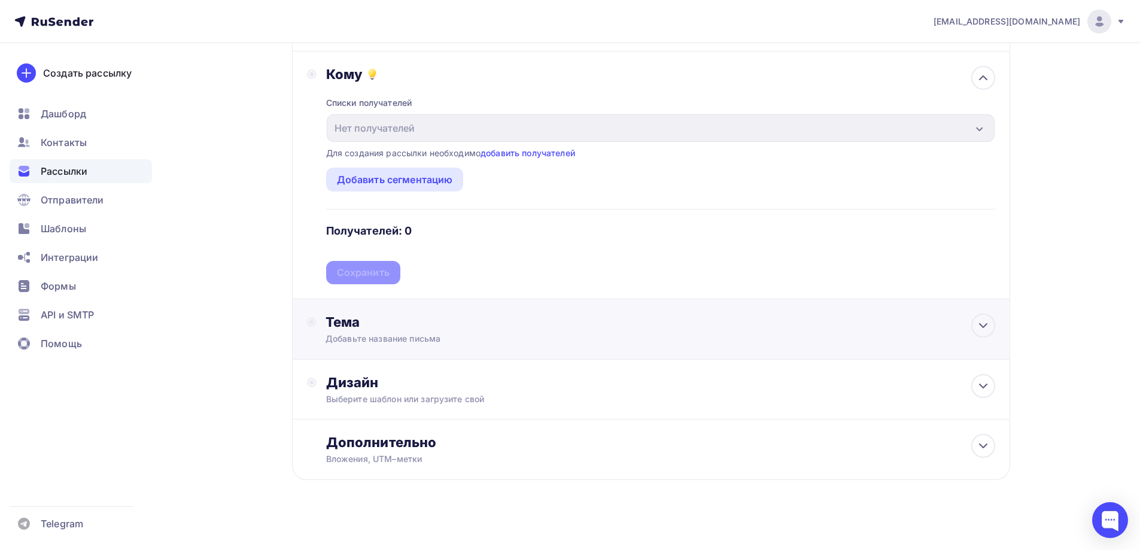
click at [394, 307] on div "Тема Добавьте название письма Тема * Рекомендуем использовать не более 150 симв…" at bounding box center [651, 329] width 718 height 60
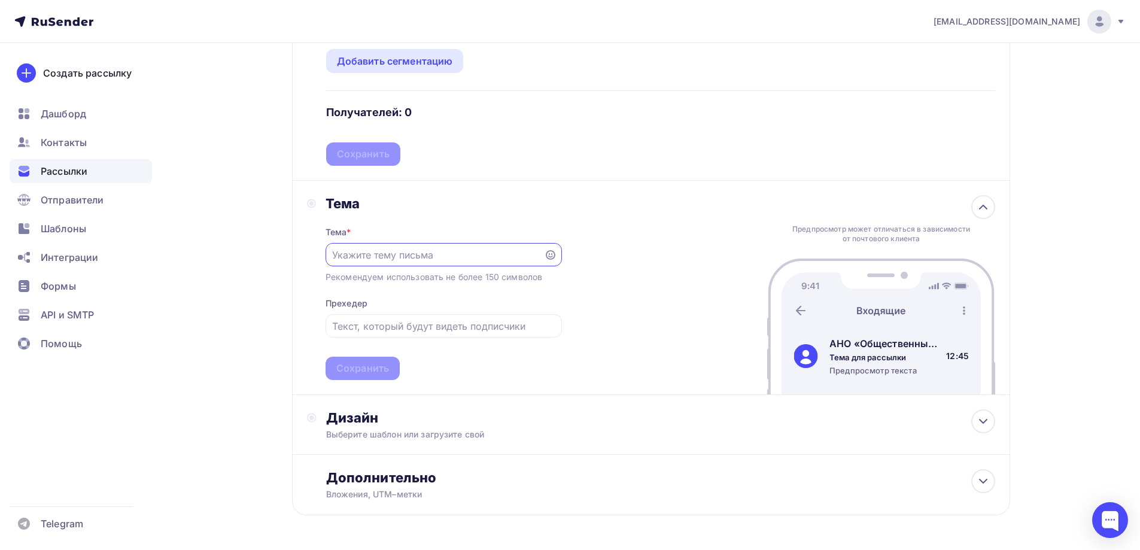
scroll to position [239, 0]
click at [446, 249] on input "text" at bounding box center [434, 254] width 205 height 14
paste input "«Экспертная пятница» с представителями Правительства Ростовской области и Главн…"
type input "«Экспертная пятница» с представителями Правительства Ростовской области и Главн…"
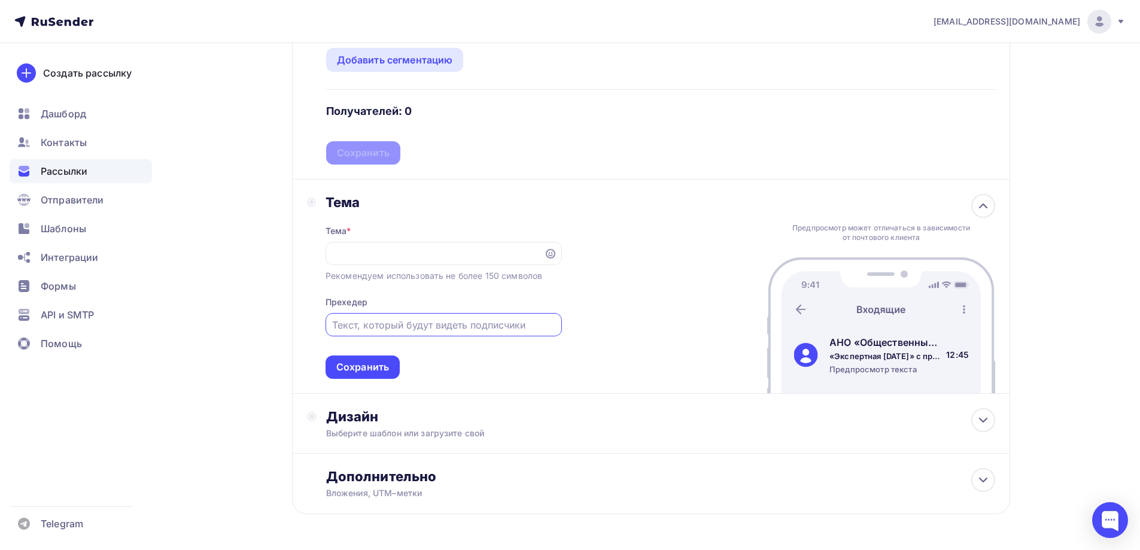
scroll to position [0, 0]
click at [441, 324] on input "text" at bounding box center [443, 325] width 223 height 14
paste input "Эксперты расскажут вам о переходе на упрощенную систему отчетности через единый…"
drag, startPoint x: 392, startPoint y: 331, endPoint x: 285, endPoint y: 324, distance: 107.3
click at [192, 315] on div "Назад Рассылка АНО ОЦСИ все Рассылка АНО ОЦСИ все Закончить позже Далее Отправи…" at bounding box center [570, 198] width 981 height 788
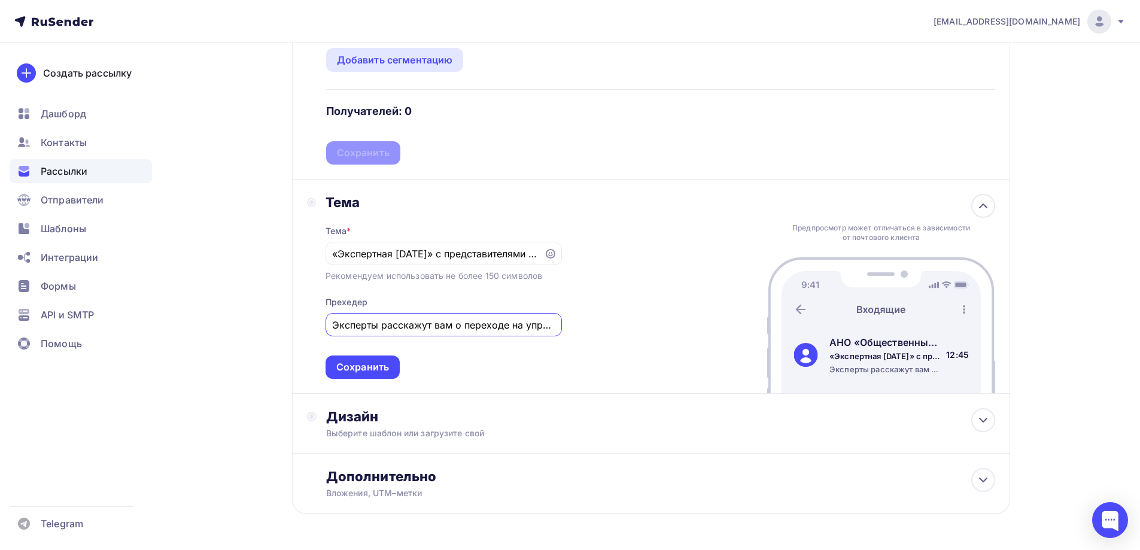
click at [340, 326] on input "Эксперты расскажут вам о переходе на упрощенную систему отчетности через единый…" at bounding box center [443, 325] width 223 height 14
type input "Эксперты расскажут вам о переходе на упрощенную систему отчетности через единый…"
click at [338, 329] on input "Эксперты расскажут вам о переходе на упрощенную систему отчетности через единый…" at bounding box center [443, 325] width 223 height 14
click at [333, 254] on input "«Экспертная пятница» с представителями Правительства Ростовской области и Главн…" at bounding box center [434, 254] width 205 height 14
paste input "17 октября в 11:00 в онлайн-формате состоится «Экспертная пятница» с представит…"
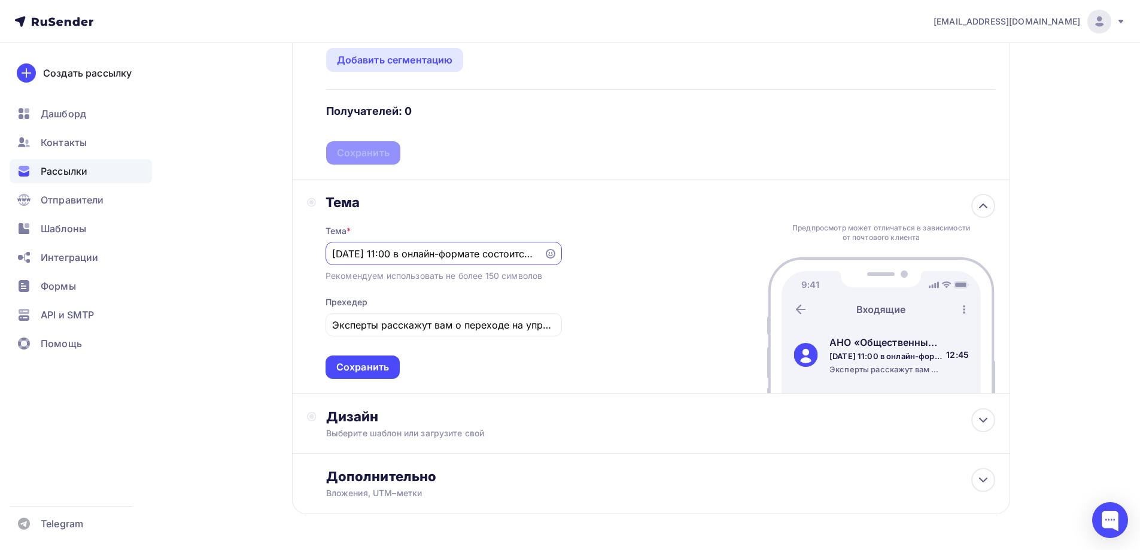
scroll to position [0, 394]
paste input "text"
type input "17 октября в 11:00 в онлайн-формате состоится «Экспертная пятница» с представит…"
drag, startPoint x: 461, startPoint y: 314, endPoint x: 467, endPoint y: 322, distance: 9.8
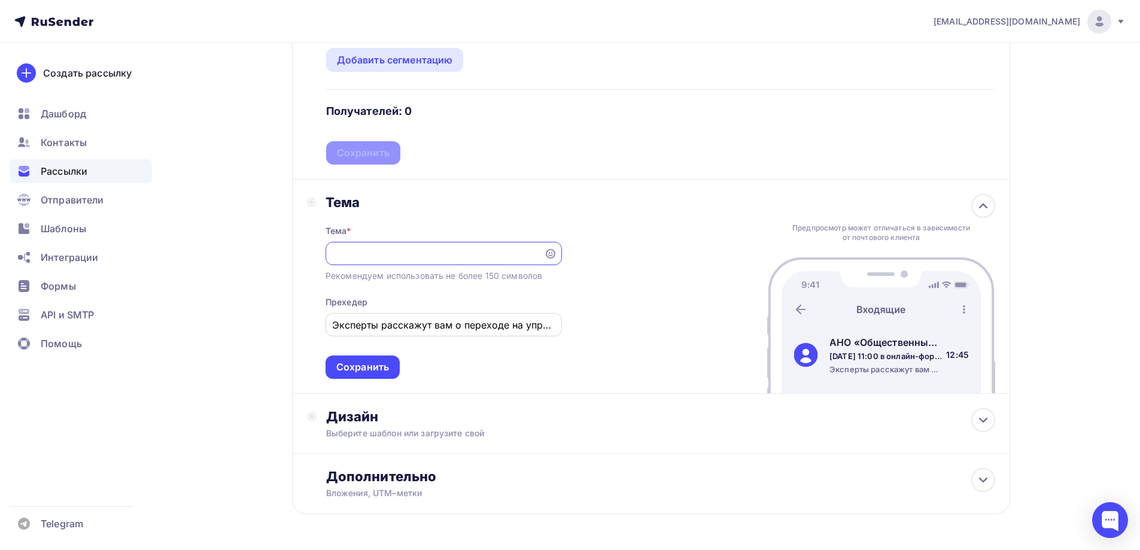
click at [461, 314] on div "Эксперты расскажут вам о переходе на упрощенную систему отчетности через единый…" at bounding box center [444, 324] width 236 height 23
drag, startPoint x: 469, startPoint y: 327, endPoint x: 615, endPoint y: 329, distance: 146.1
click at [636, 323] on div "Тема Тема * 17 октября в 11:00 в онлайн-формате состоится «Экспертная пятница» …" at bounding box center [651, 287] width 718 height 214
click at [542, 350] on div "Тема * 17 октября в 11:00 в онлайн-формате состоится «Экспертная пятница» с пре…" at bounding box center [444, 295] width 236 height 168
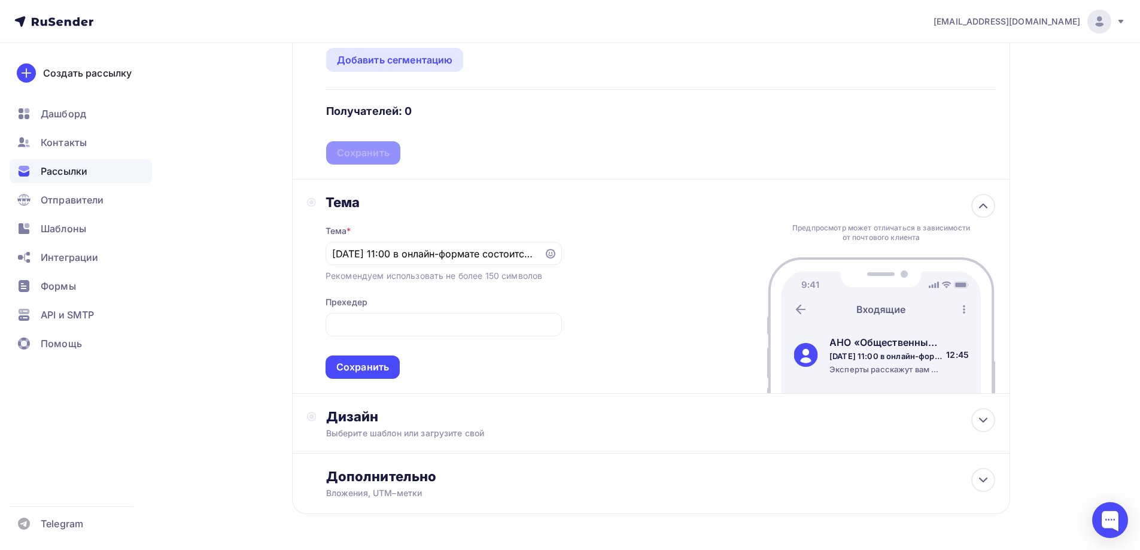
scroll to position [0, 0]
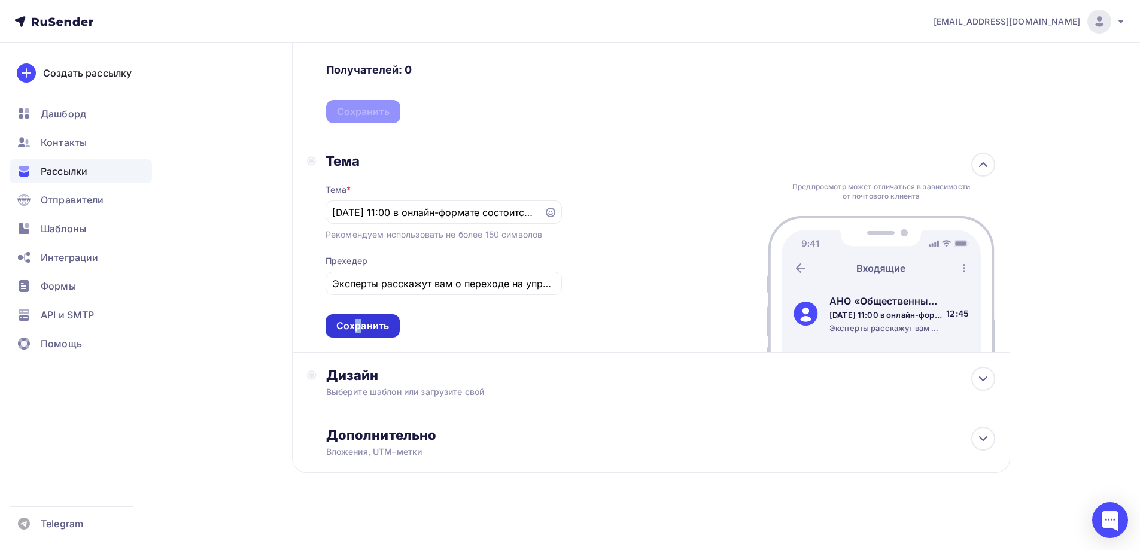
click at [358, 324] on div "Сохранить" at bounding box center [362, 326] width 53 height 14
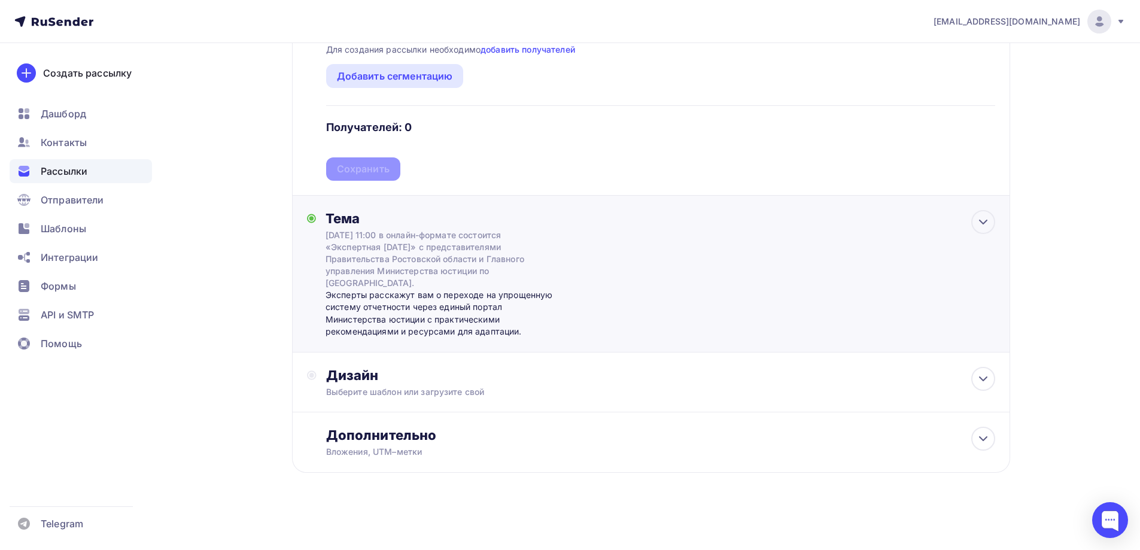
scroll to position [223, 0]
click at [390, 378] on div "Дизайн" at bounding box center [660, 375] width 669 height 17
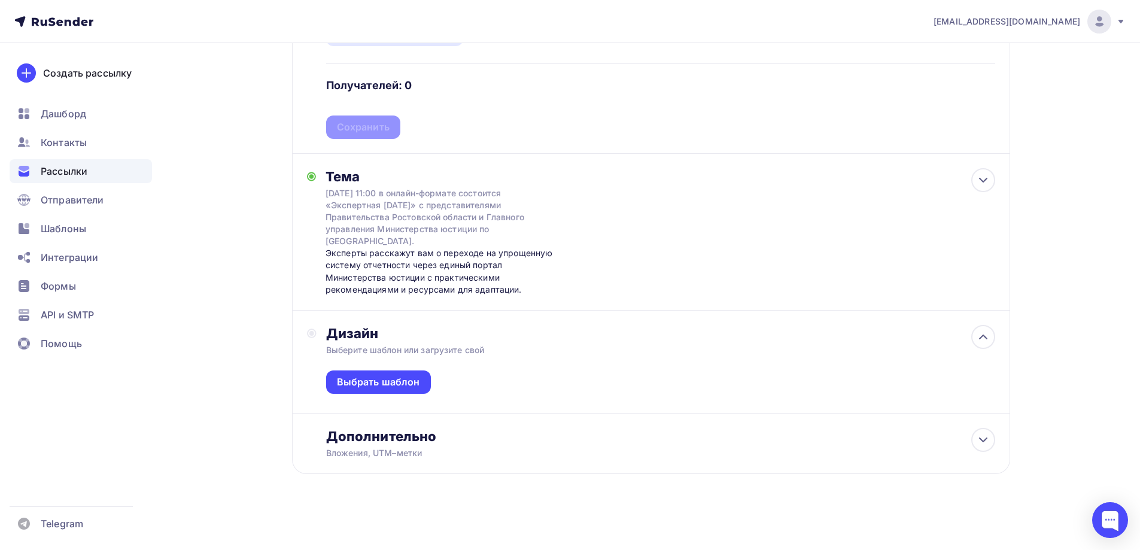
scroll to position [266, 0]
click at [393, 383] on div "Выбрать шаблон" at bounding box center [378, 381] width 83 height 14
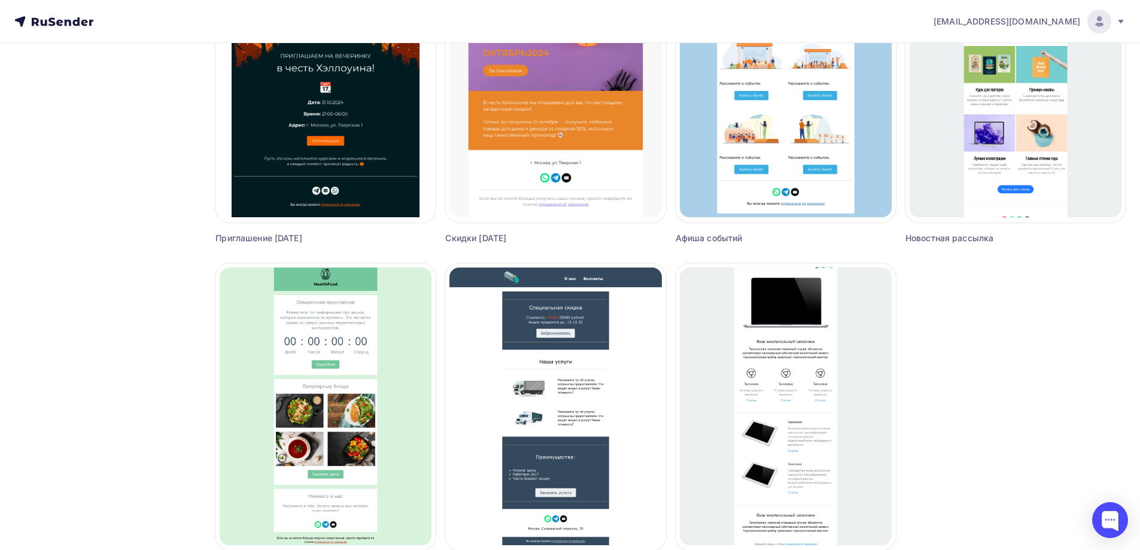
scroll to position [678, 0]
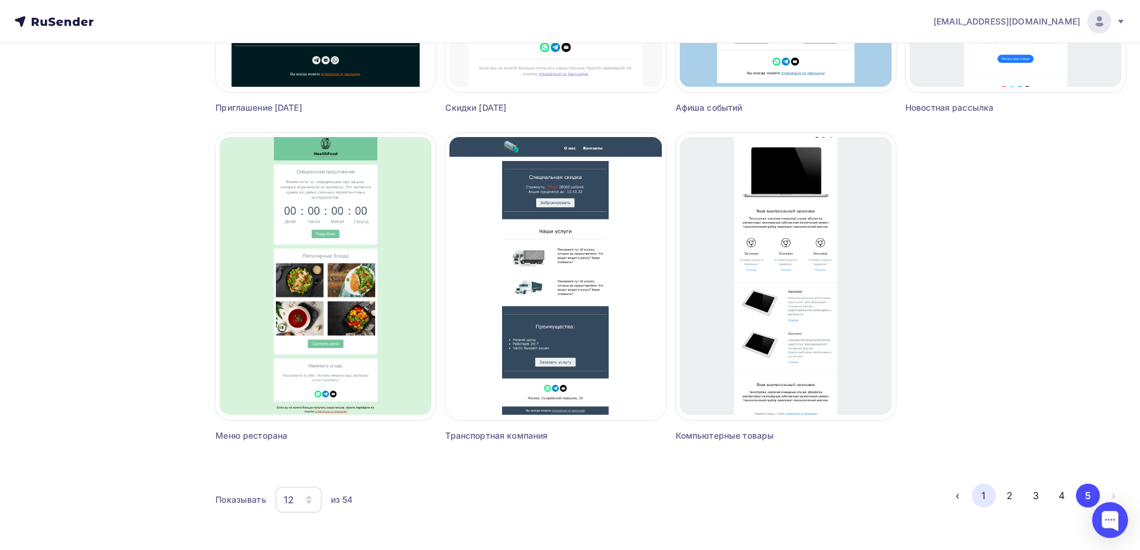
click at [987, 499] on button "1" at bounding box center [984, 496] width 24 height 24
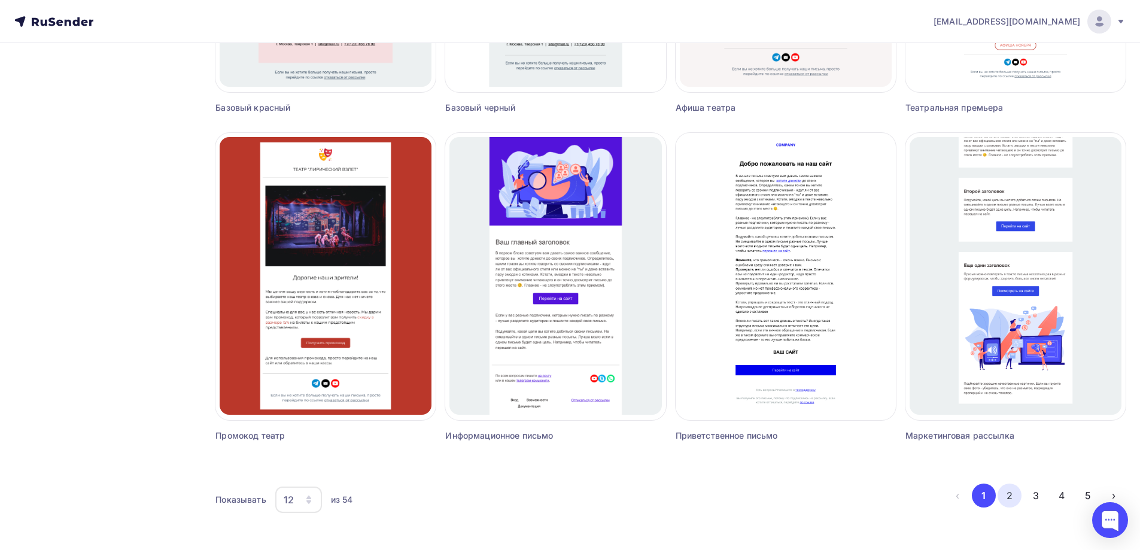
click at [1011, 496] on button "2" at bounding box center [1010, 496] width 24 height 24
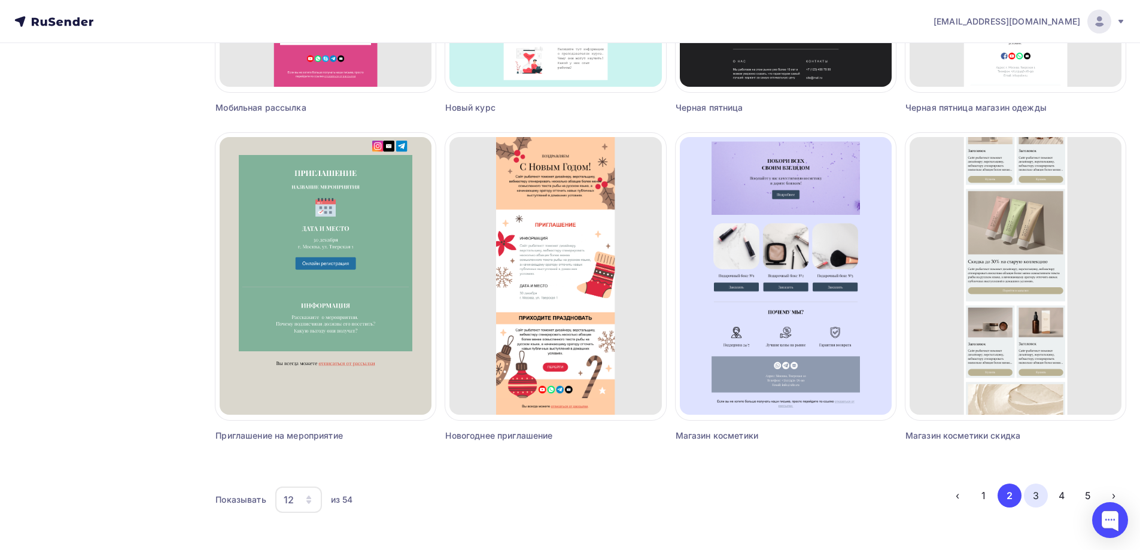
click at [1036, 498] on button "3" at bounding box center [1036, 496] width 24 height 24
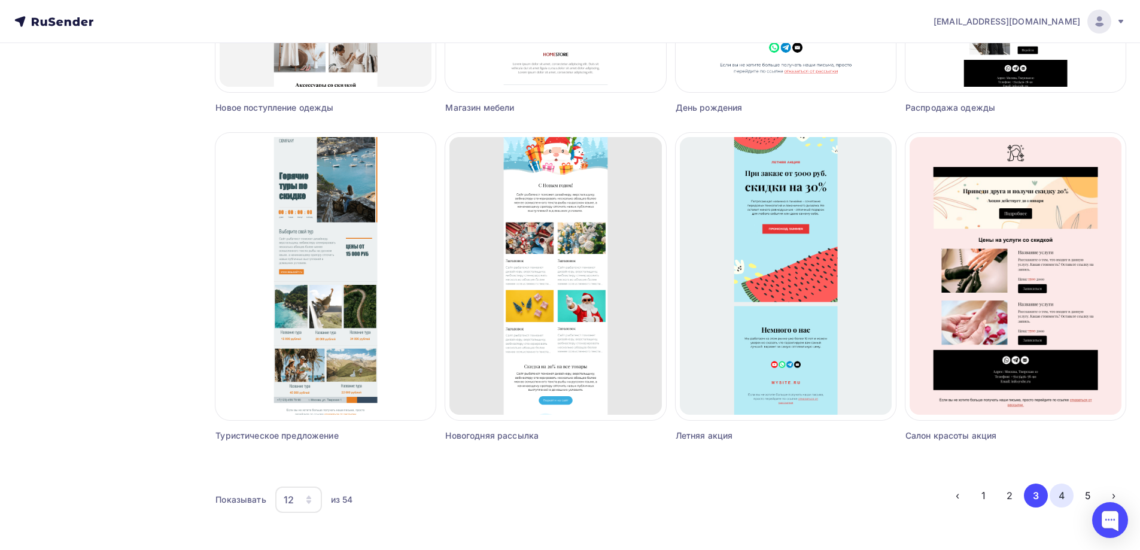
click at [1055, 497] on button "4" at bounding box center [1062, 496] width 24 height 24
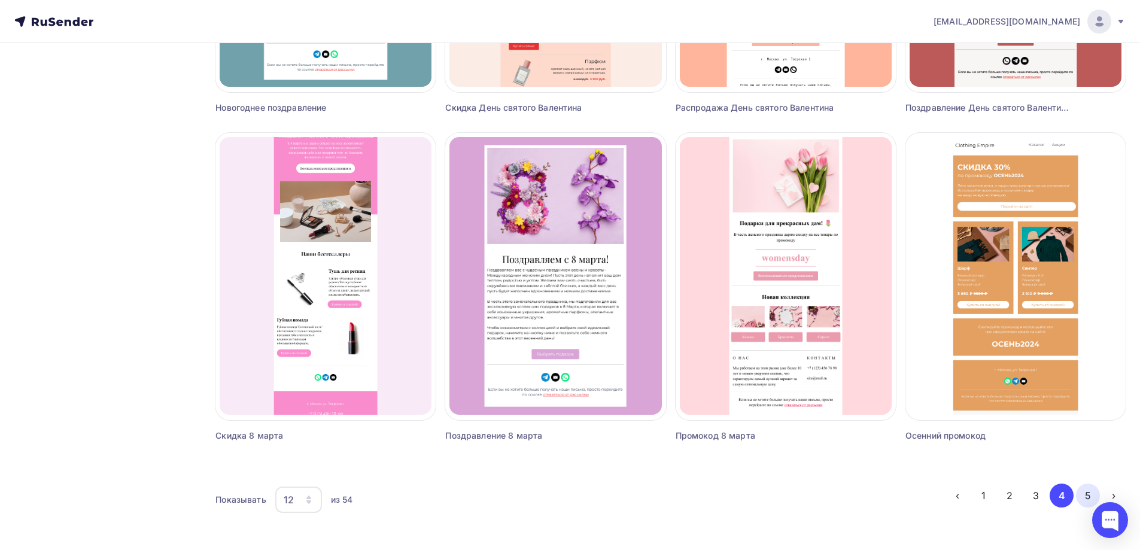
click at [1080, 498] on button "5" at bounding box center [1088, 496] width 24 height 24
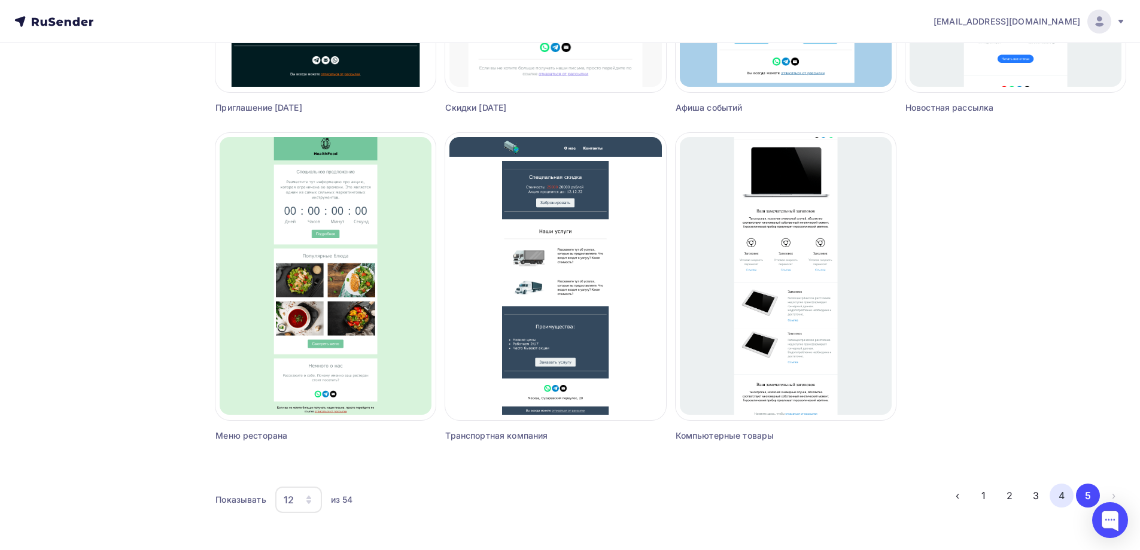
click at [1067, 495] on button "4" at bounding box center [1062, 496] width 24 height 24
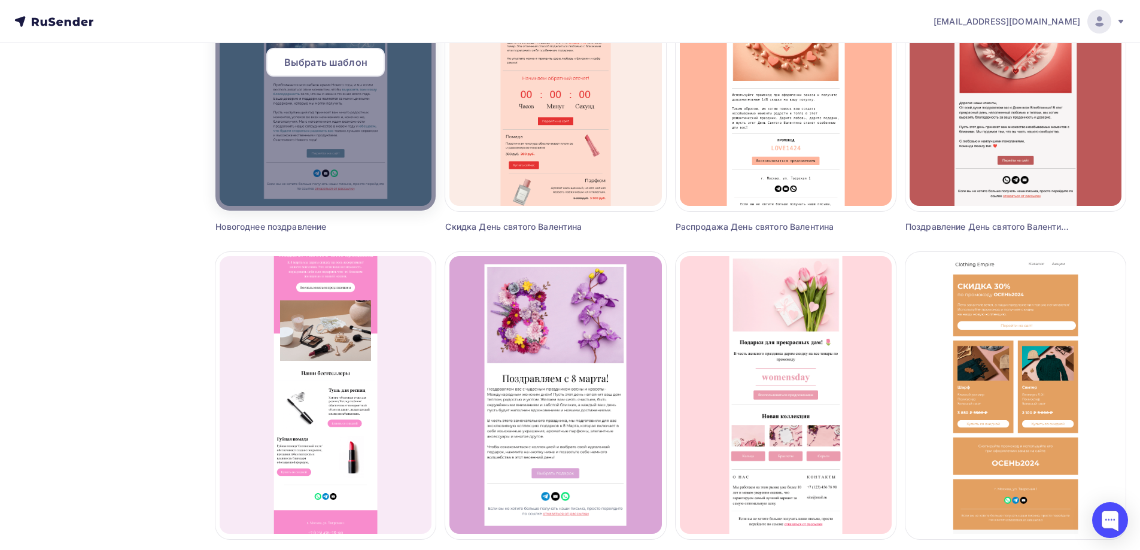
scroll to position [378, 0]
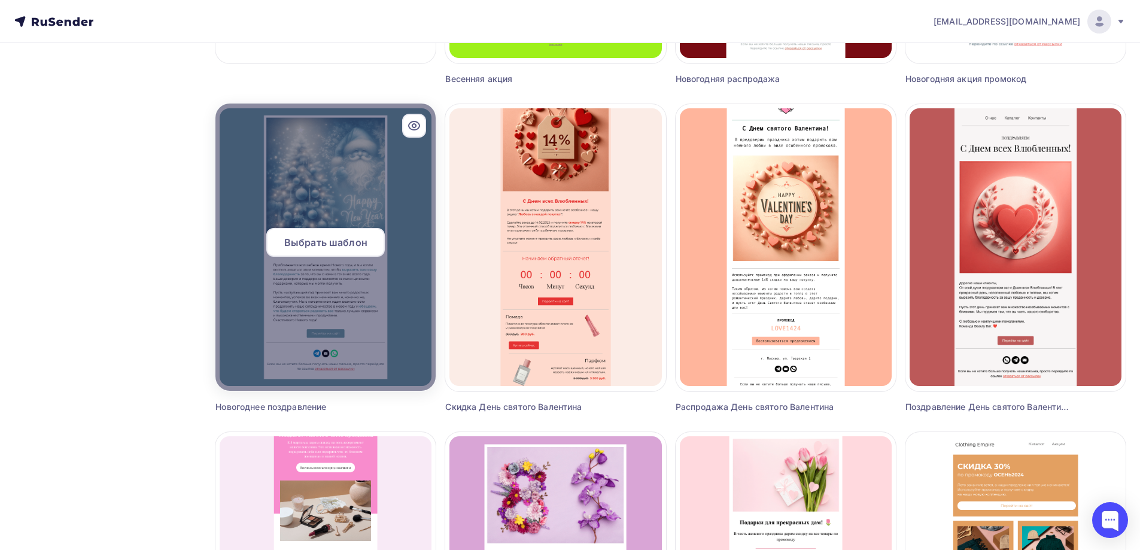
click at [371, 224] on div at bounding box center [325, 247] width 220 height 287
click at [343, 250] on div "Выбрать шаблон" at bounding box center [325, 242] width 119 height 29
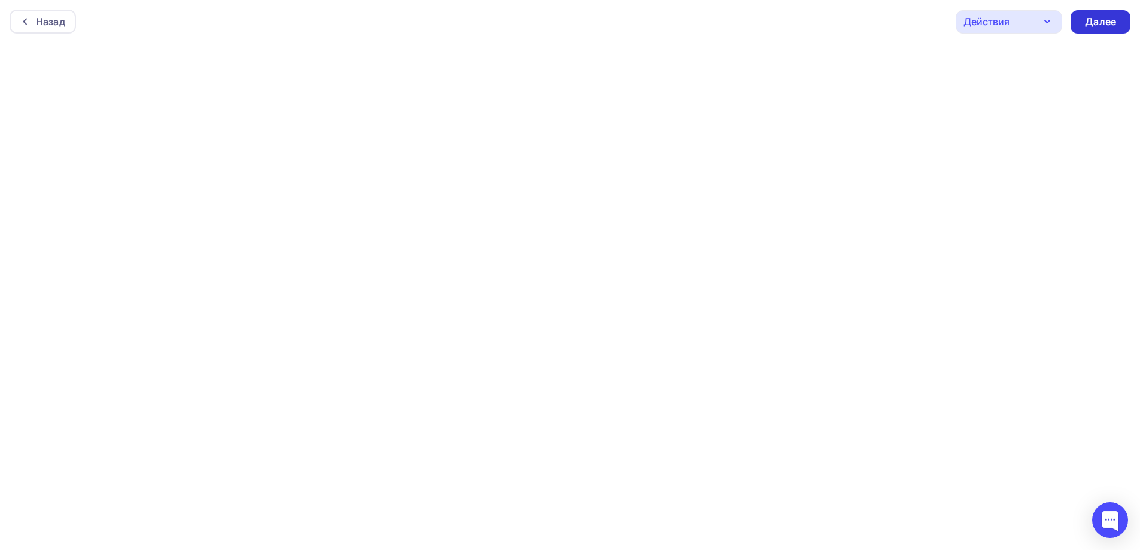
click at [1098, 23] on div "Далее" at bounding box center [1100, 22] width 31 height 14
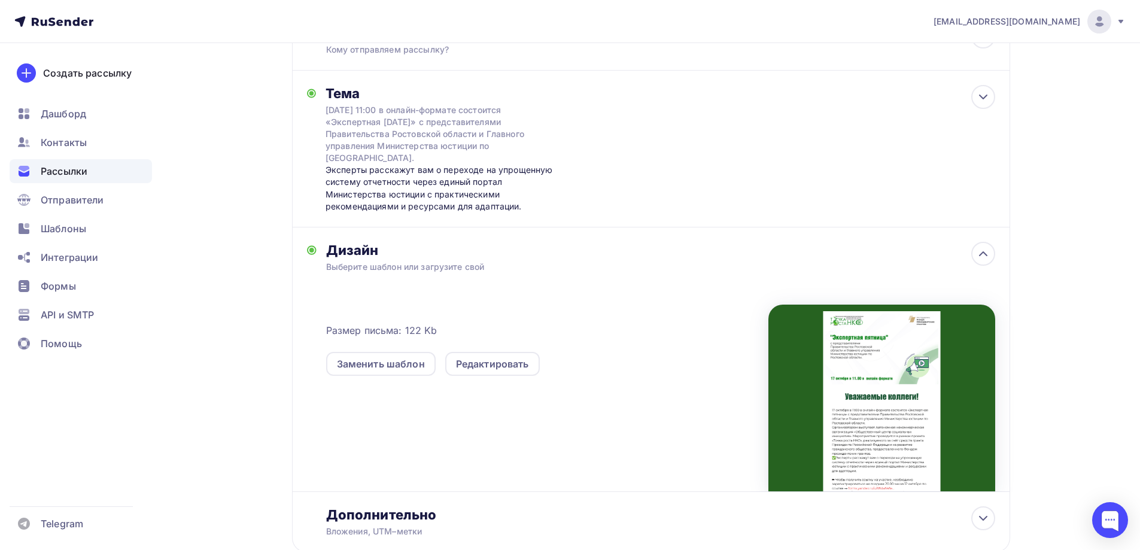
scroll to position [241, 0]
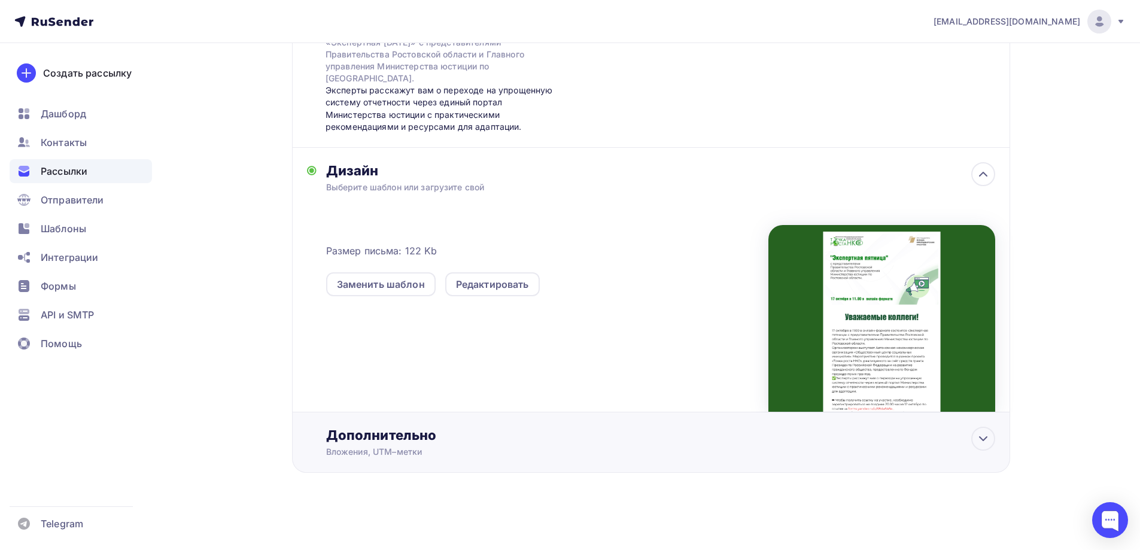
click at [550, 454] on div "Вложения, UTM–метки" at bounding box center [627, 452] width 603 height 12
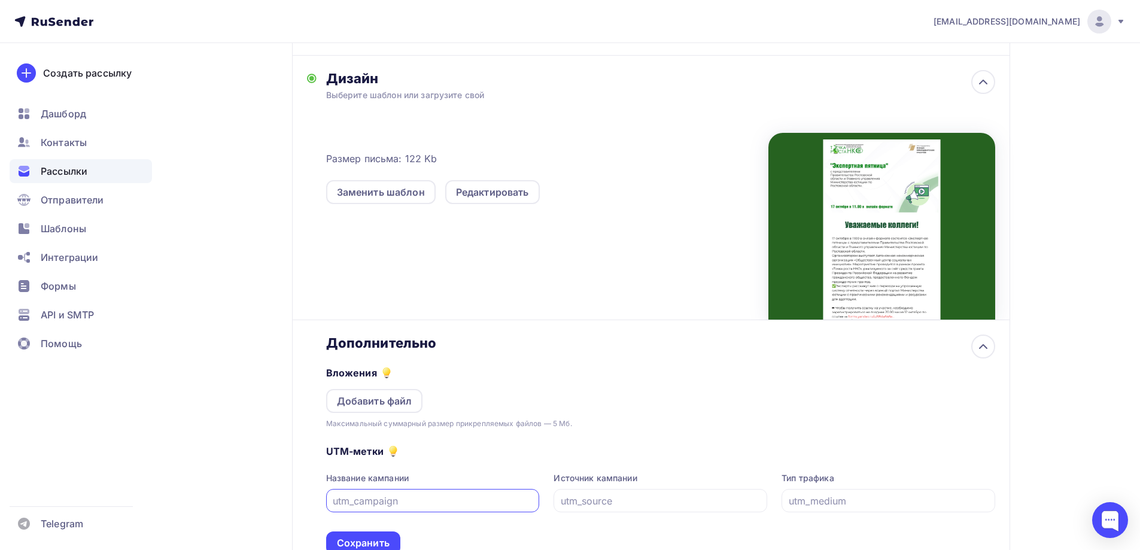
scroll to position [430, 0]
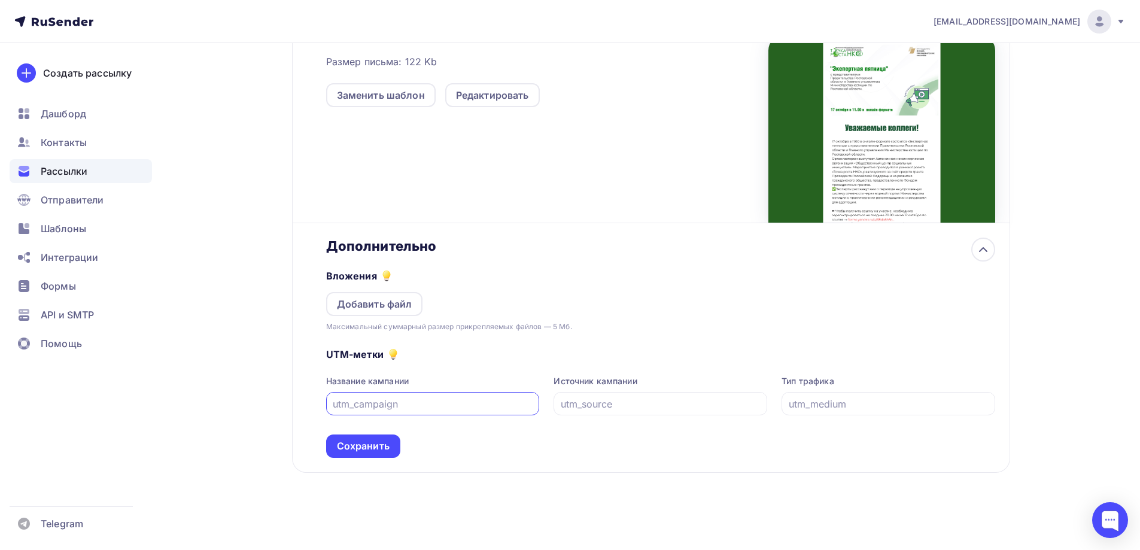
click at [444, 406] on input "text" at bounding box center [433, 404] width 200 height 14
click at [640, 405] on input "text" at bounding box center [661, 404] width 200 height 14
click at [861, 406] on input "text" at bounding box center [889, 404] width 200 height 14
click at [374, 402] on input "text" at bounding box center [433, 404] width 200 height 14
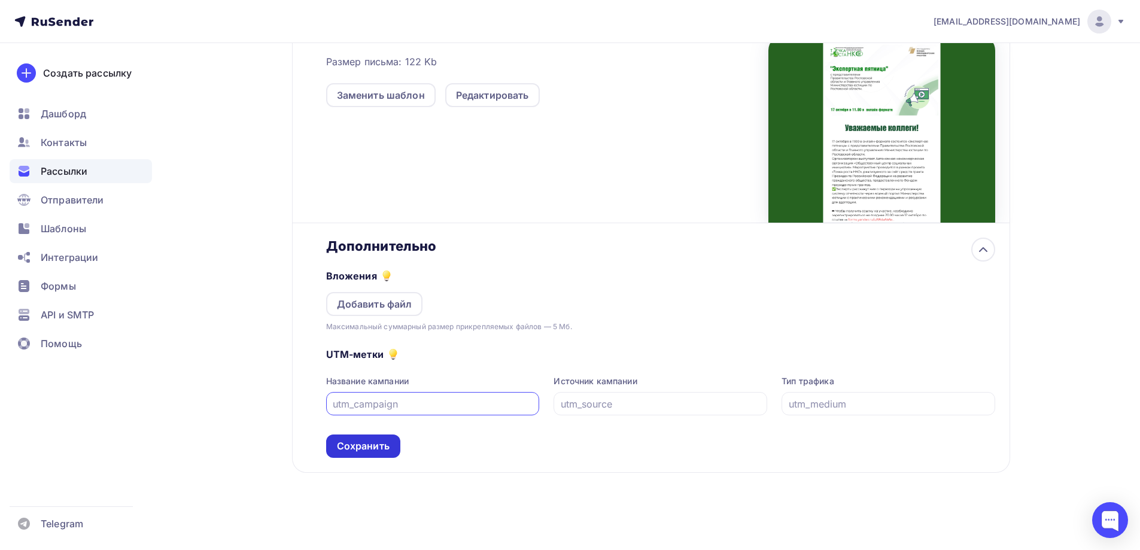
click at [372, 440] on div "Сохранить" at bounding box center [363, 446] width 53 height 14
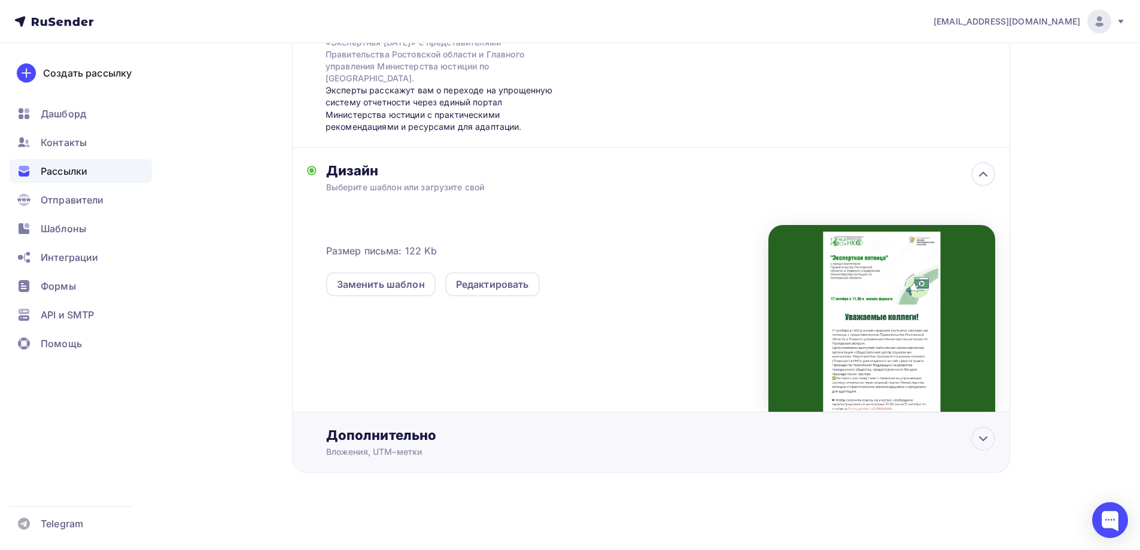
click at [435, 432] on div "Дополнительно" at bounding box center [660, 435] width 669 height 17
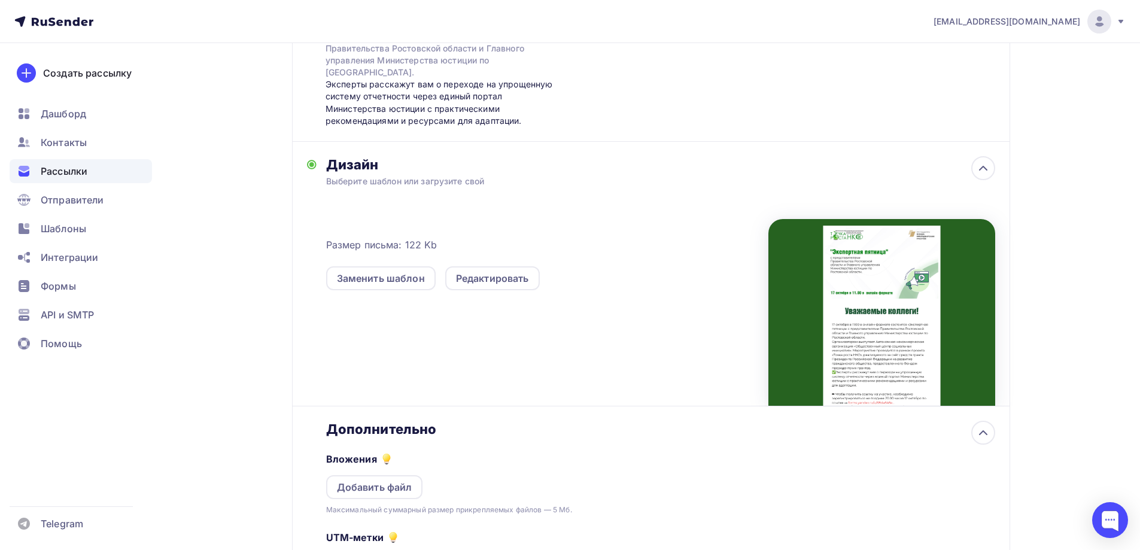
scroll to position [0, 0]
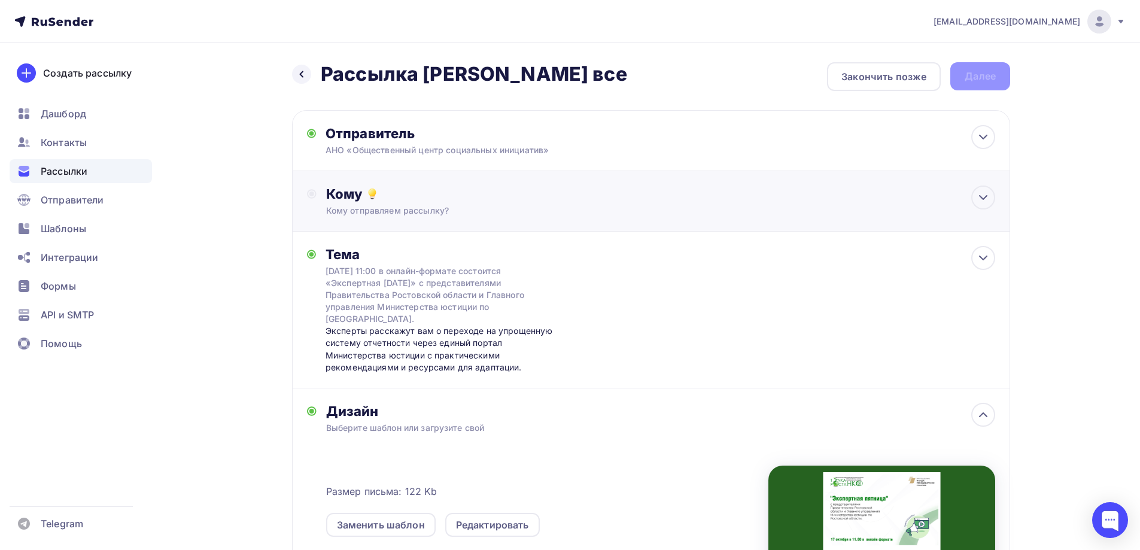
click at [451, 212] on div "Кому отправляем рассылку?" at bounding box center [627, 211] width 603 height 12
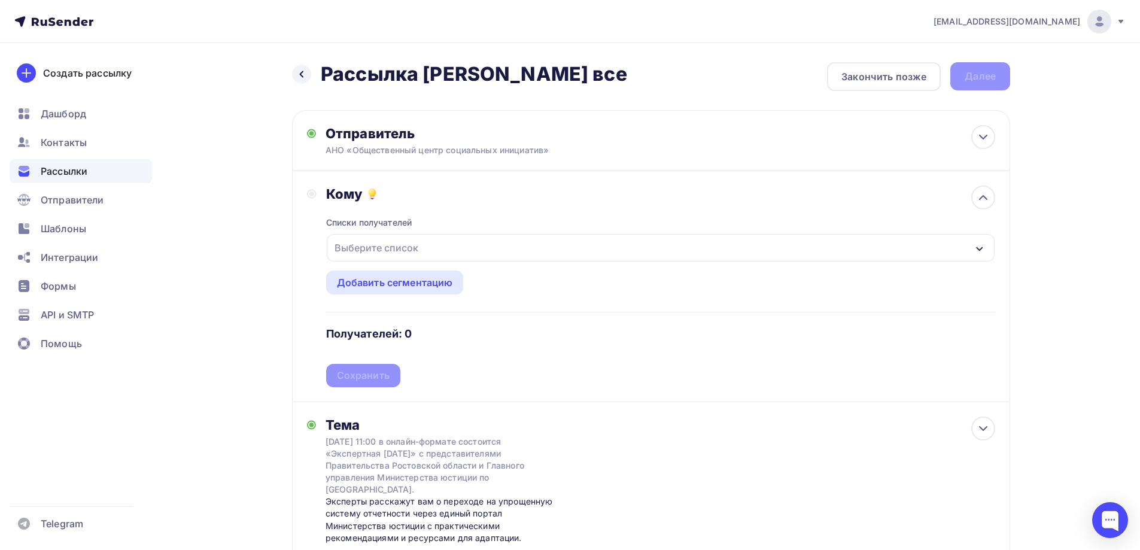
click at [518, 248] on div "Выберите список" at bounding box center [661, 248] width 668 height 28
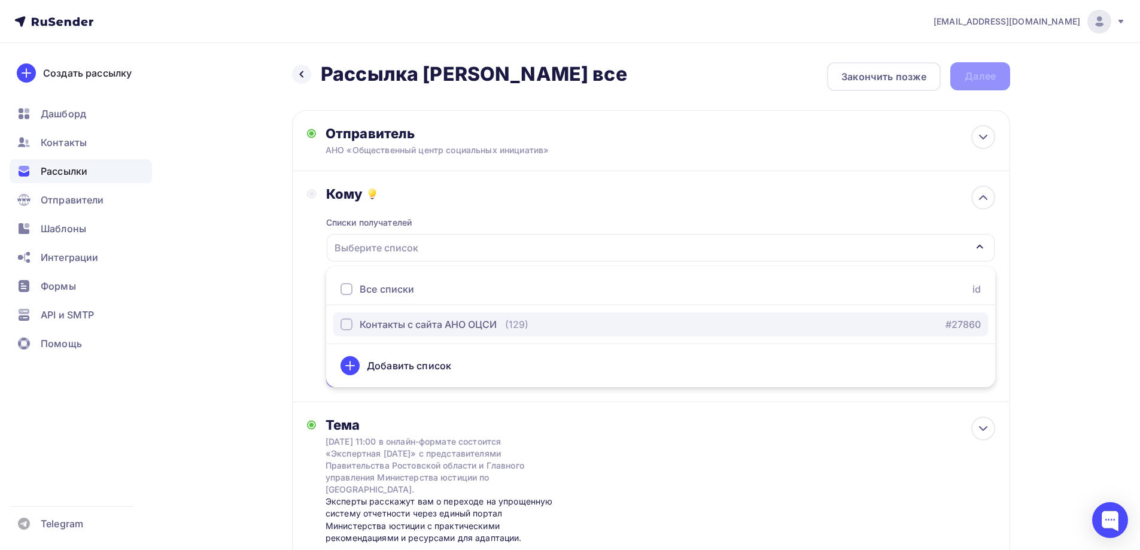
click at [482, 321] on div "Контакты с сайта АНО ОЦСИ" at bounding box center [428, 324] width 137 height 14
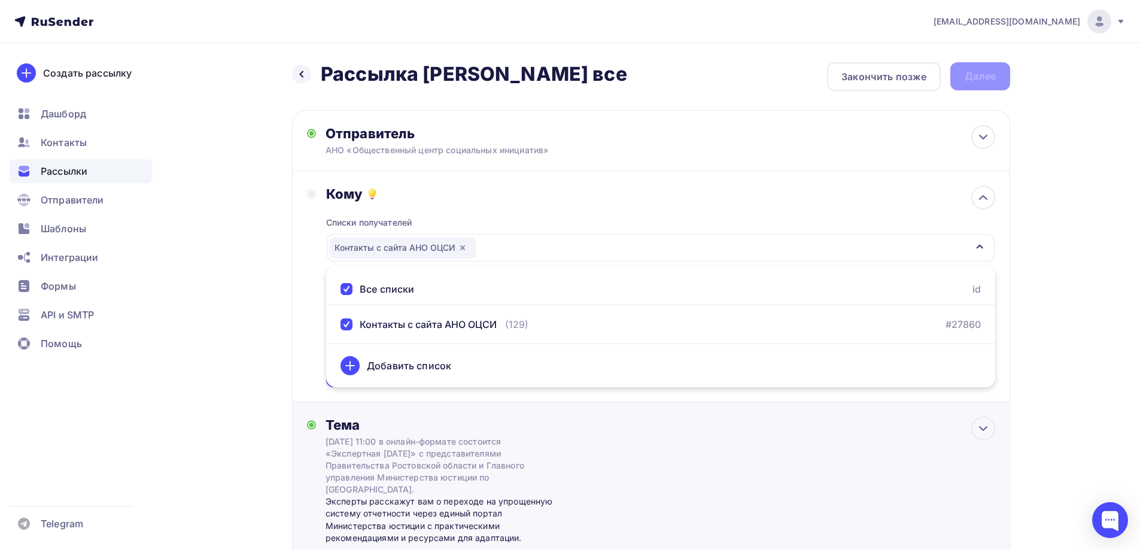
click at [593, 418] on div "Тема 17 октября в 11:00 в онлайн-формате состоится «Экспертная пятница» с предс…" at bounding box center [651, 480] width 718 height 157
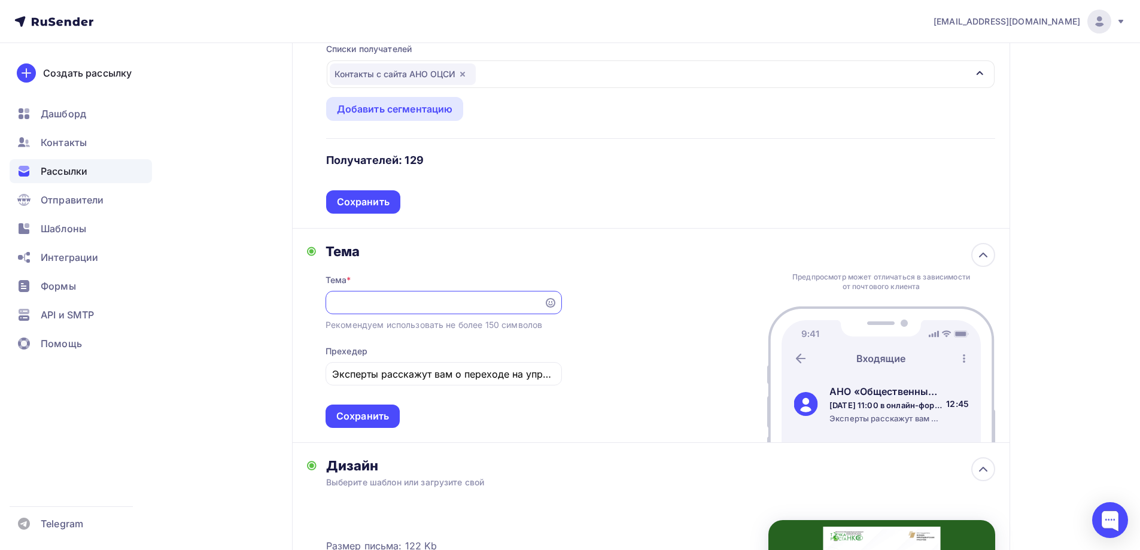
scroll to position [180, 0]
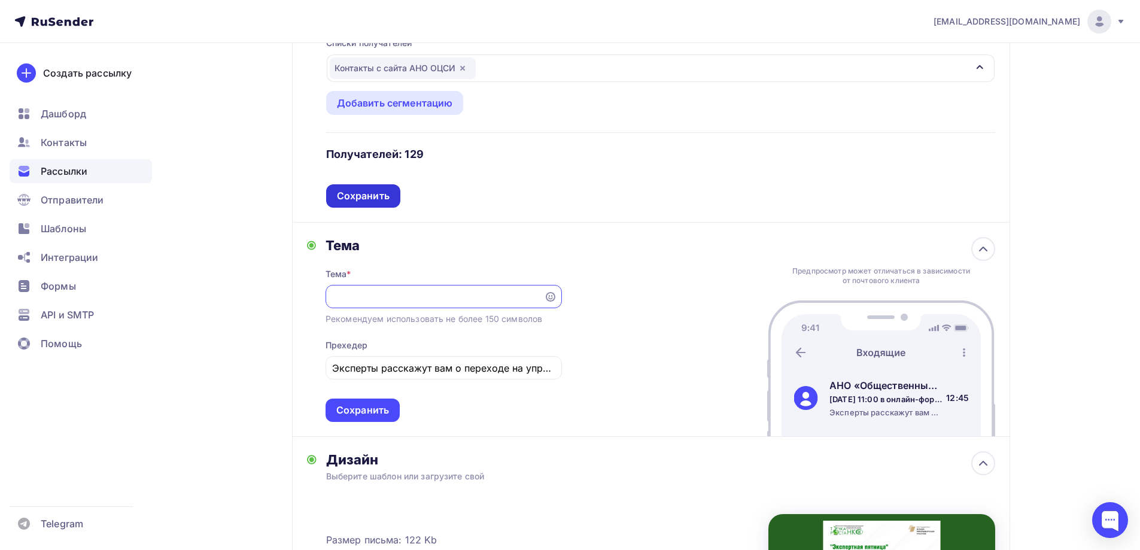
click at [382, 195] on div "Сохранить" at bounding box center [363, 196] width 53 height 14
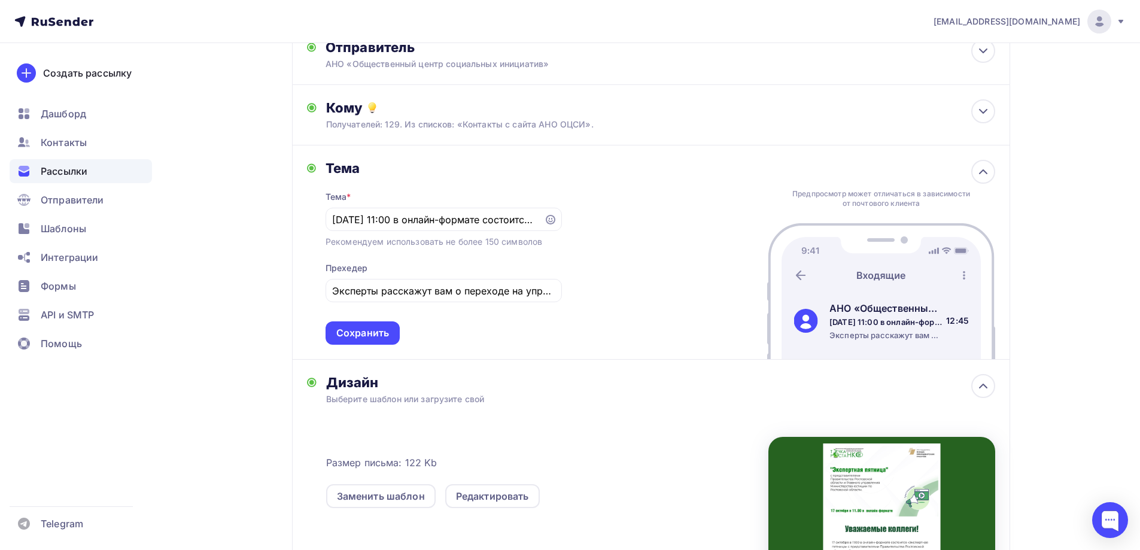
scroll to position [0, 0]
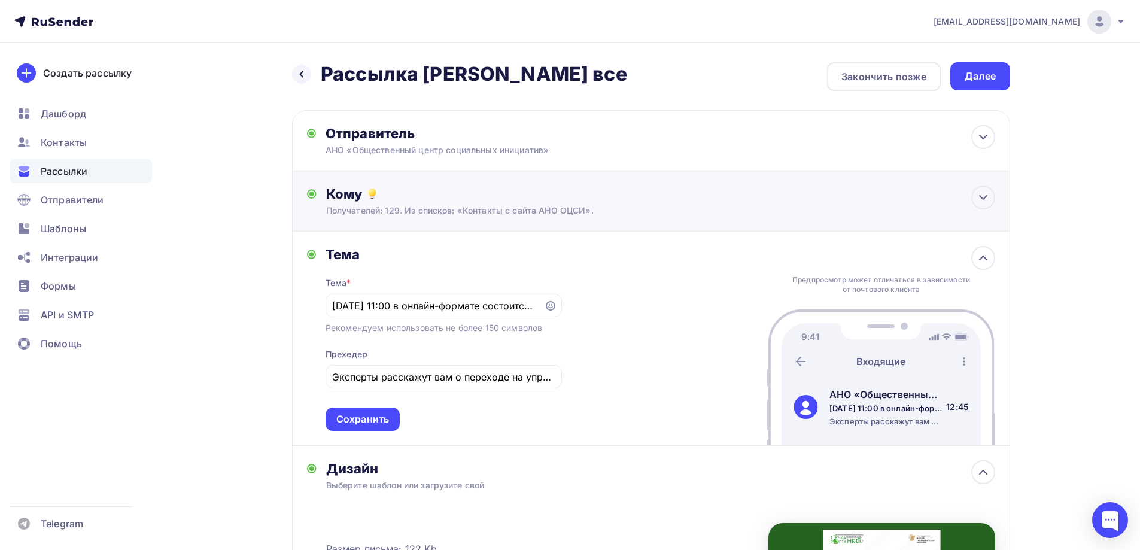
click at [564, 214] on div "Получателей: 129. Из списков: «Контакты с сайта АНО ОЦСИ»." at bounding box center [627, 211] width 603 height 12
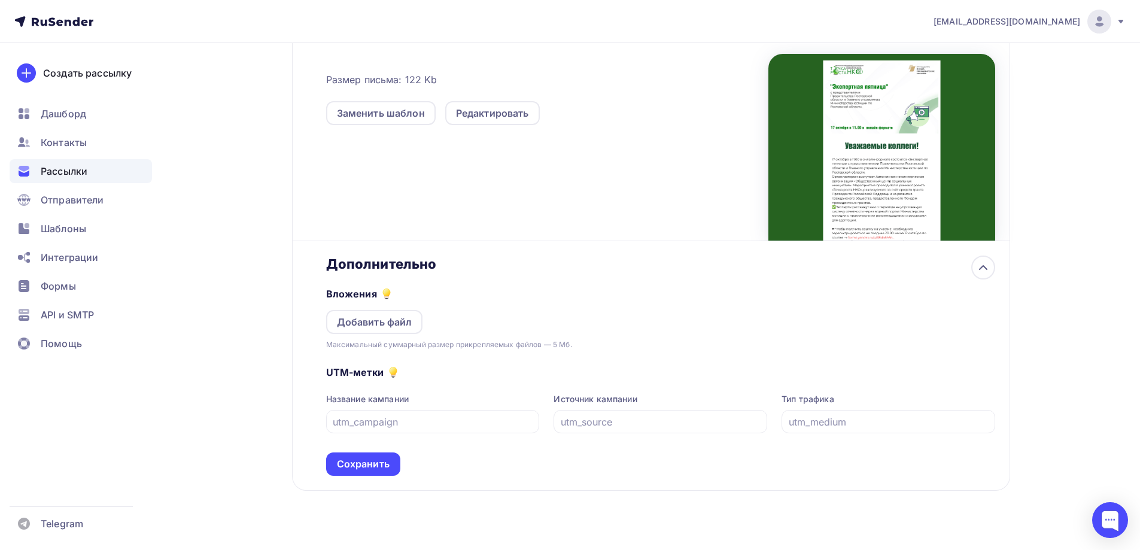
scroll to position [658, 0]
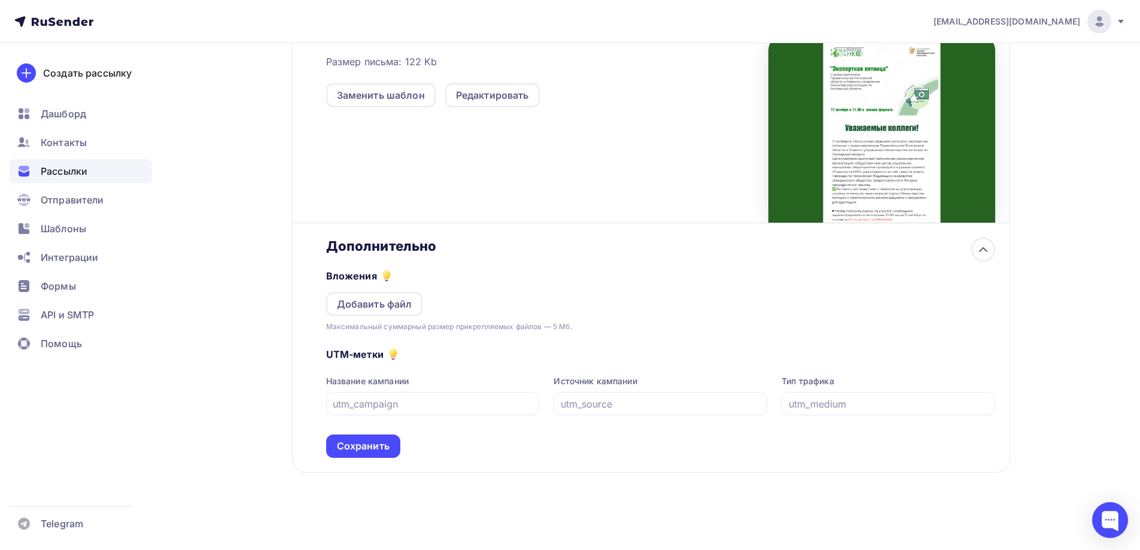
click at [379, 447] on div "Сохранить" at bounding box center [363, 446] width 53 height 14
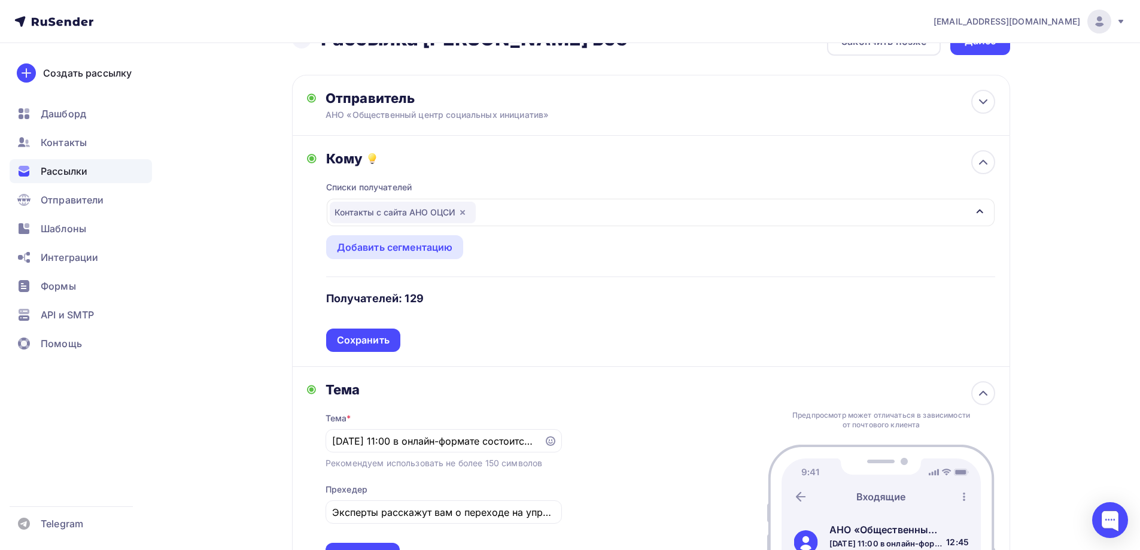
scroll to position [0, 0]
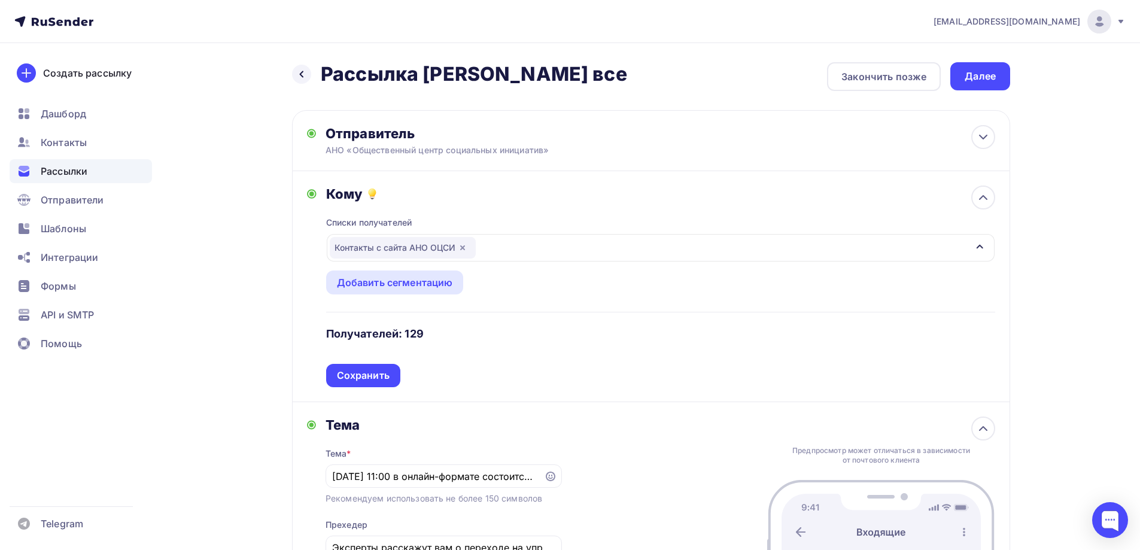
click at [964, 68] on div "Далее" at bounding box center [981, 76] width 60 height 28
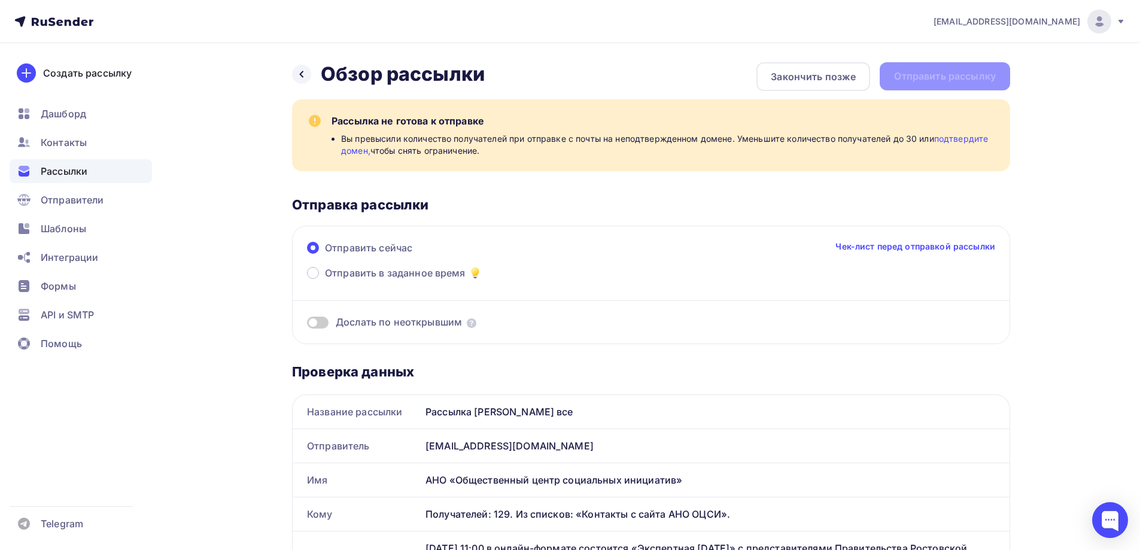
click at [958, 134] on link "подтвердите домен," at bounding box center [664, 144] width 647 height 22
